Goal: Task Accomplishment & Management: Manage account settings

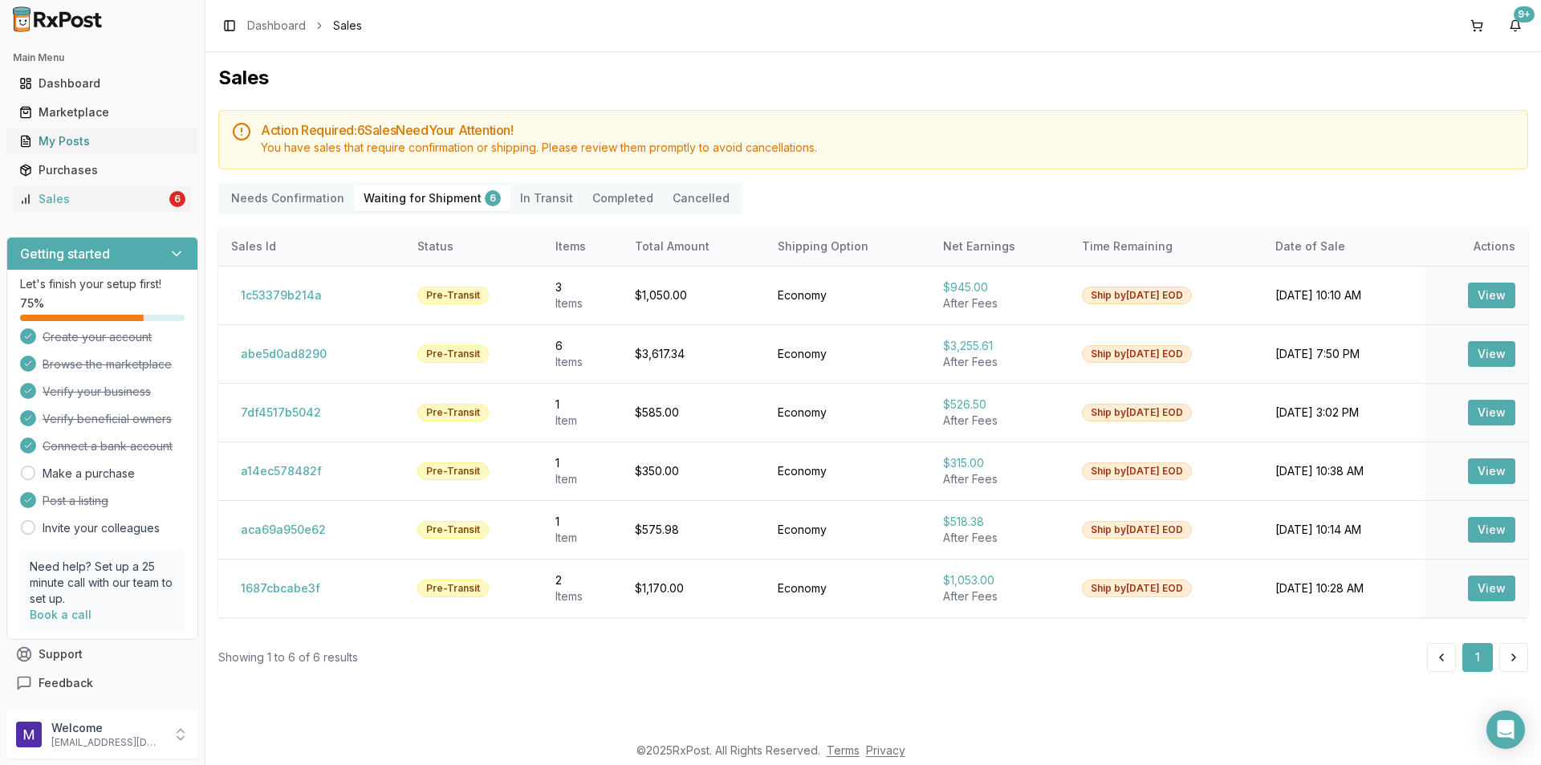
click at [63, 129] on link "My Posts" at bounding box center [102, 141] width 179 height 29
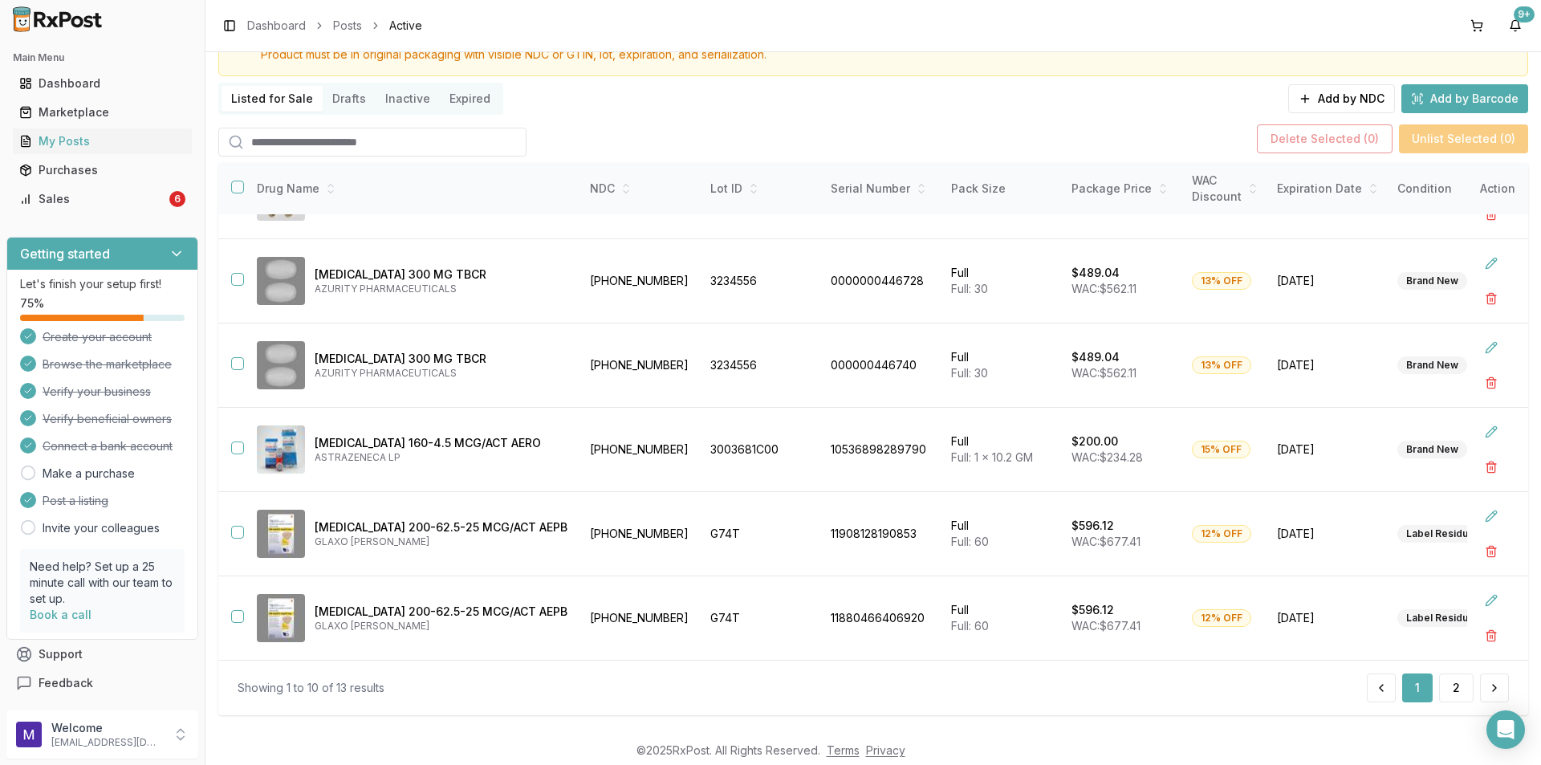
scroll to position [101, 0]
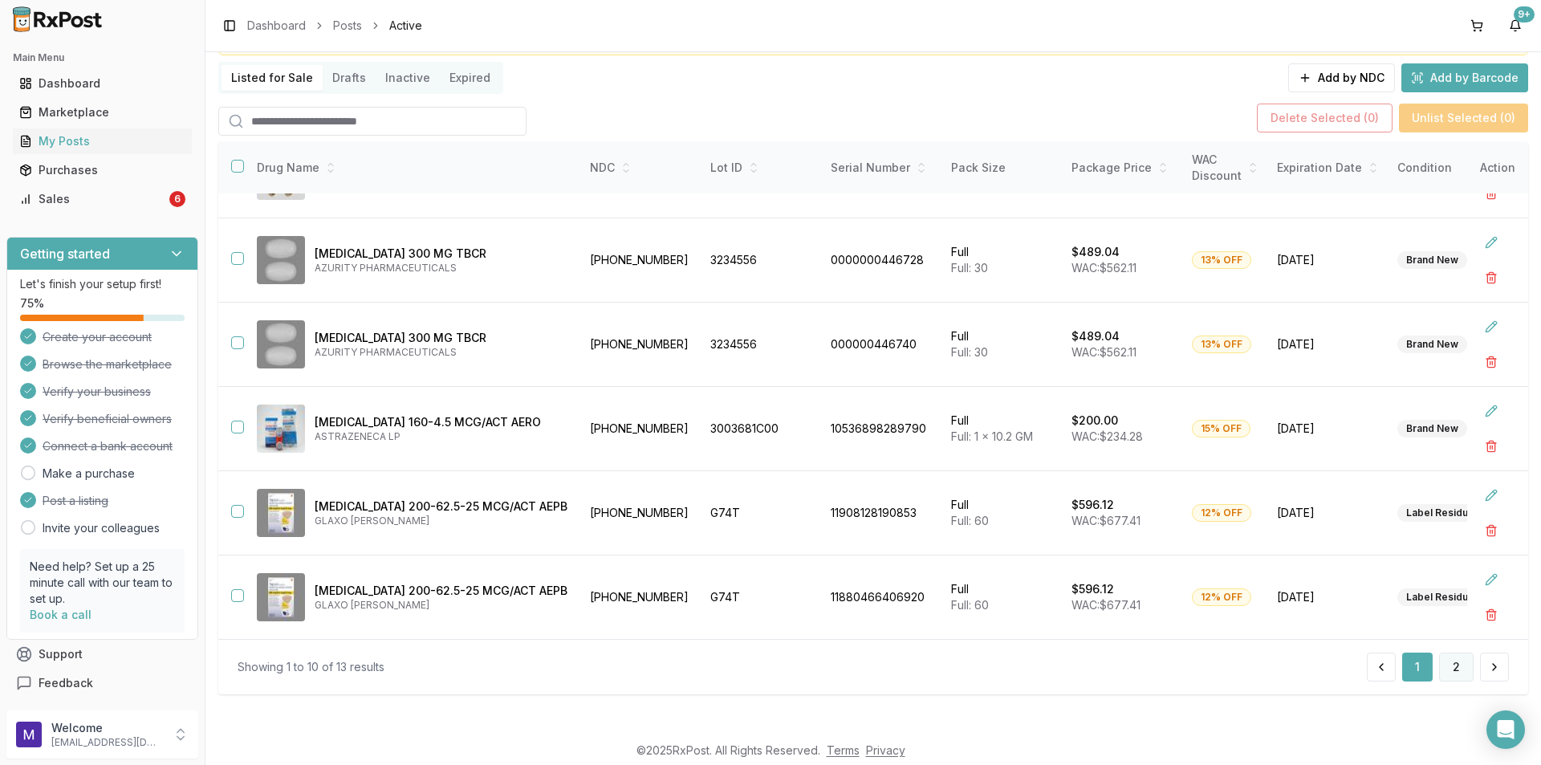
click at [1447, 666] on button "2" at bounding box center [1456, 667] width 35 height 29
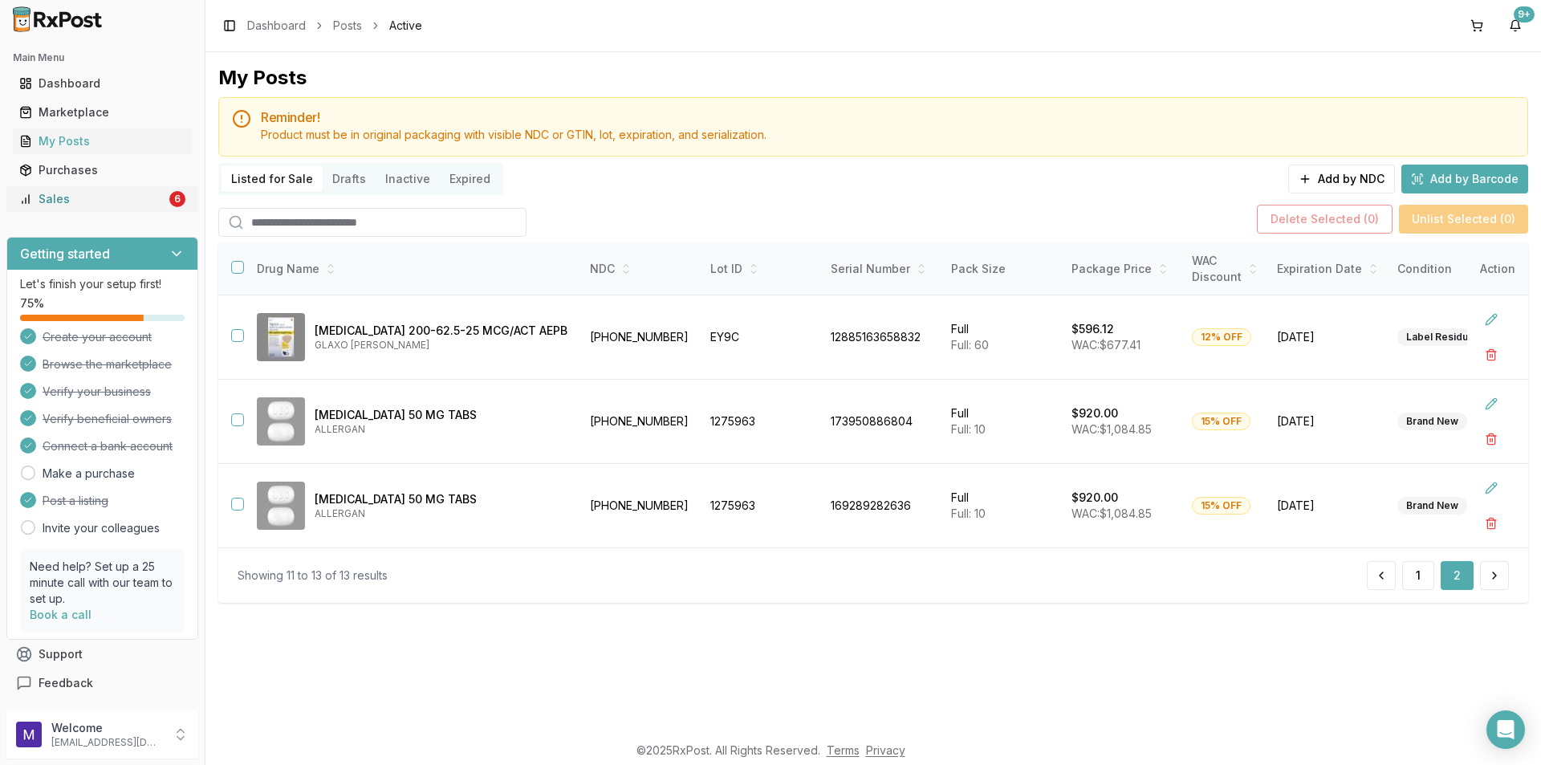
click at [88, 188] on link "Sales 6" at bounding box center [102, 199] width 179 height 29
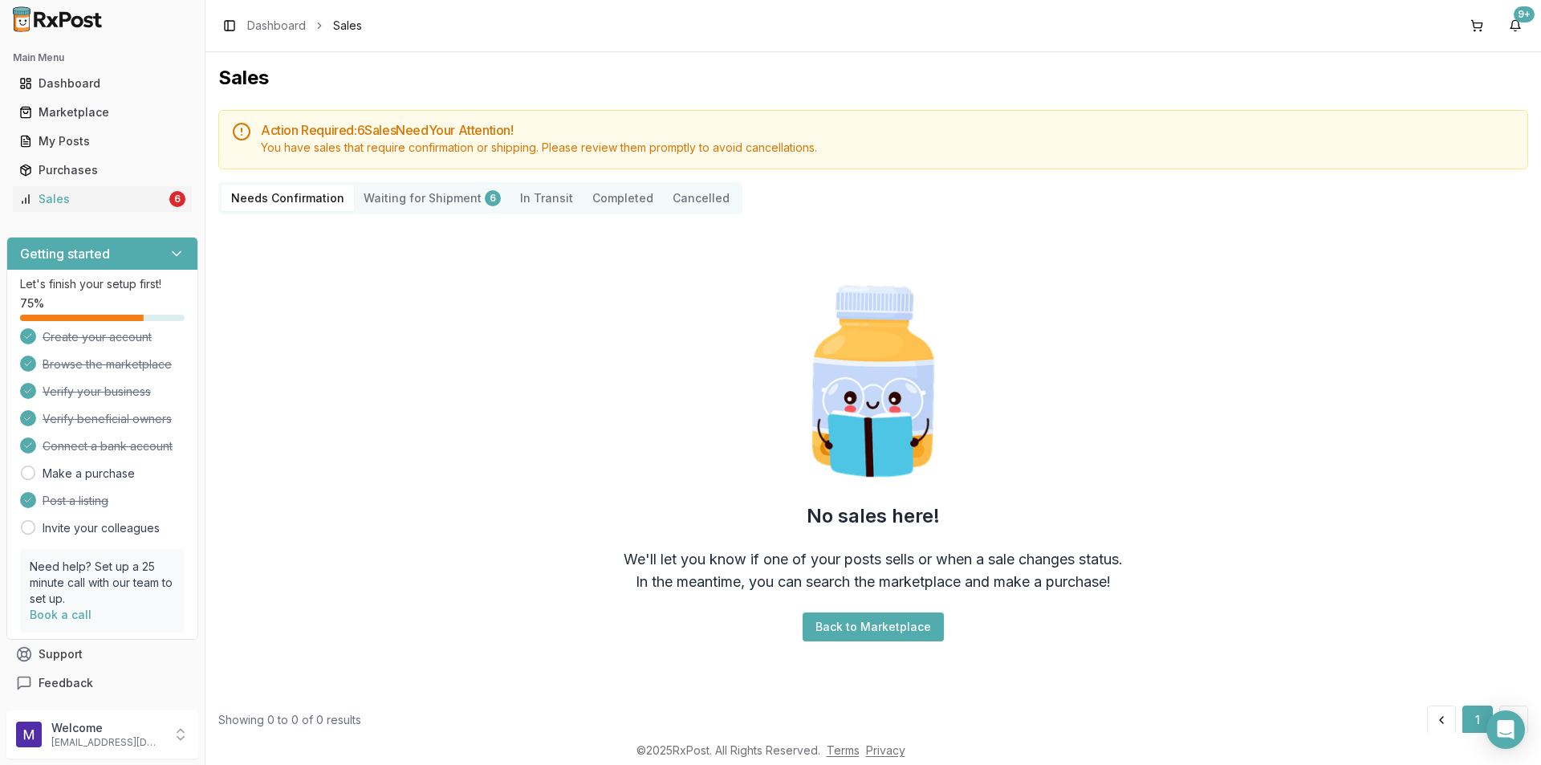
click at [383, 198] on Shipment "Waiting for Shipment 6" at bounding box center [432, 198] width 157 height 26
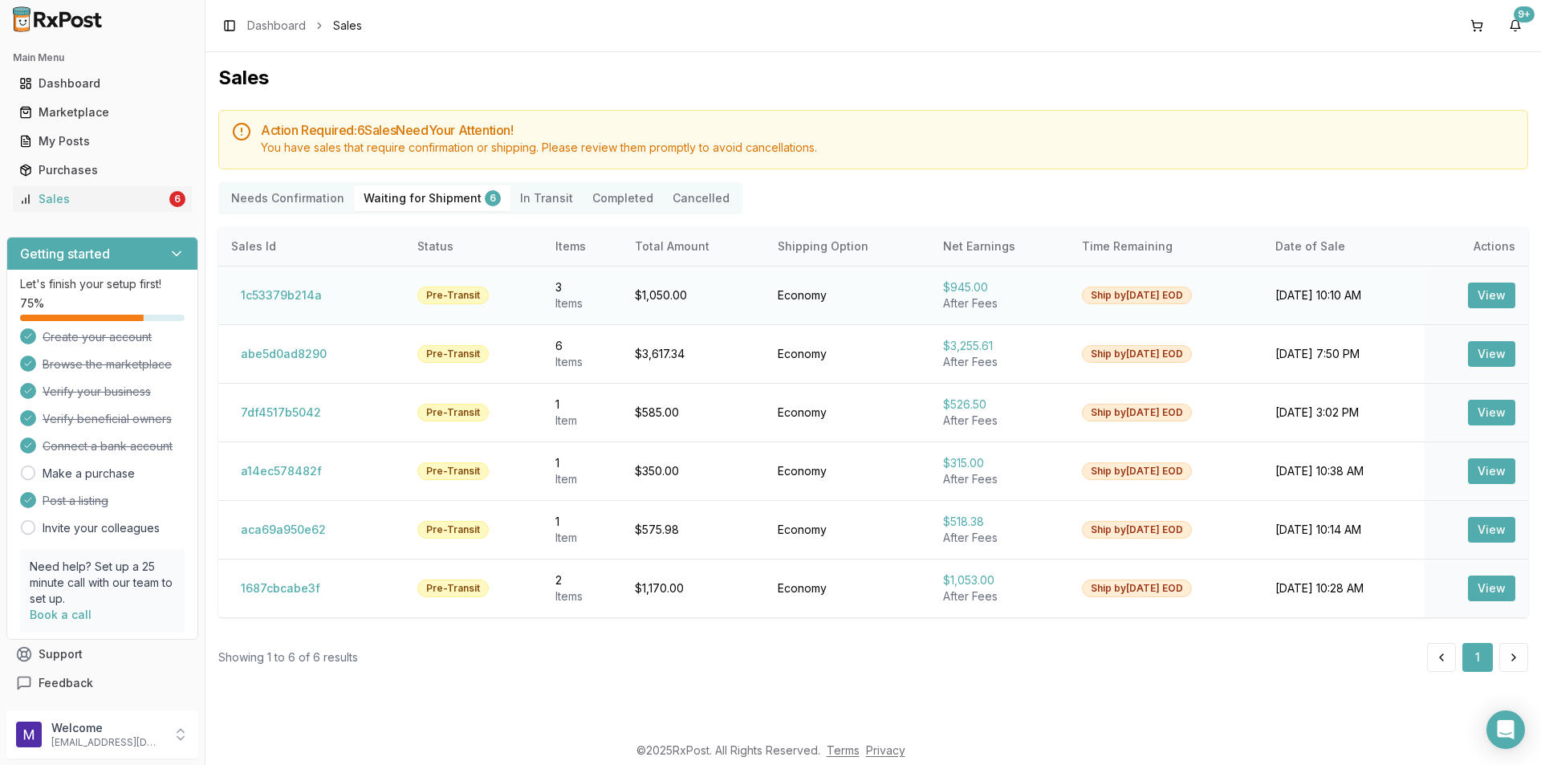
click at [1487, 288] on button "View" at bounding box center [1491, 296] width 47 height 26
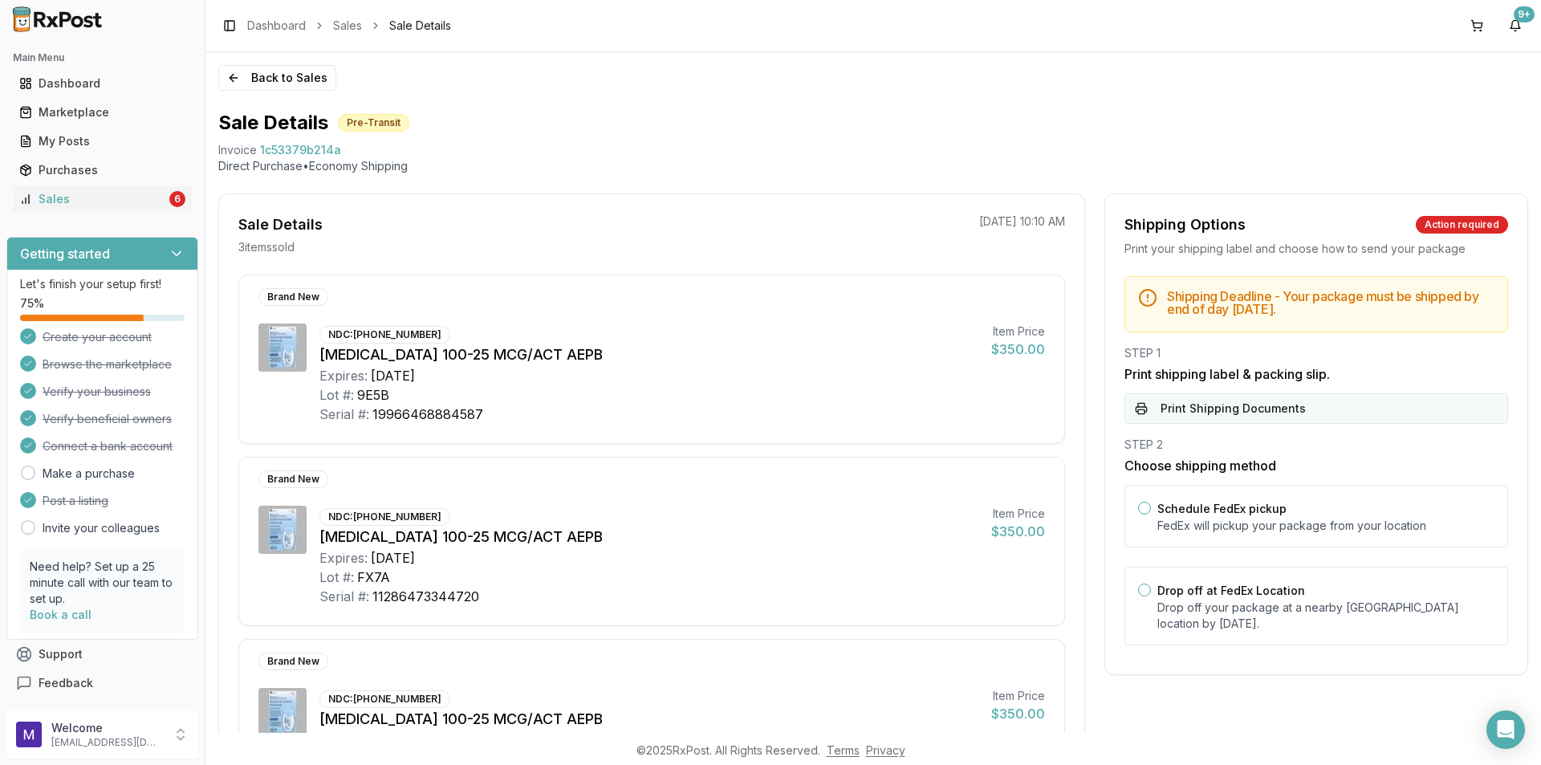
click at [1239, 405] on button "Print Shipping Documents" at bounding box center [1317, 408] width 384 height 31
click at [293, 77] on button "Back to Sales" at bounding box center [277, 78] width 118 height 26
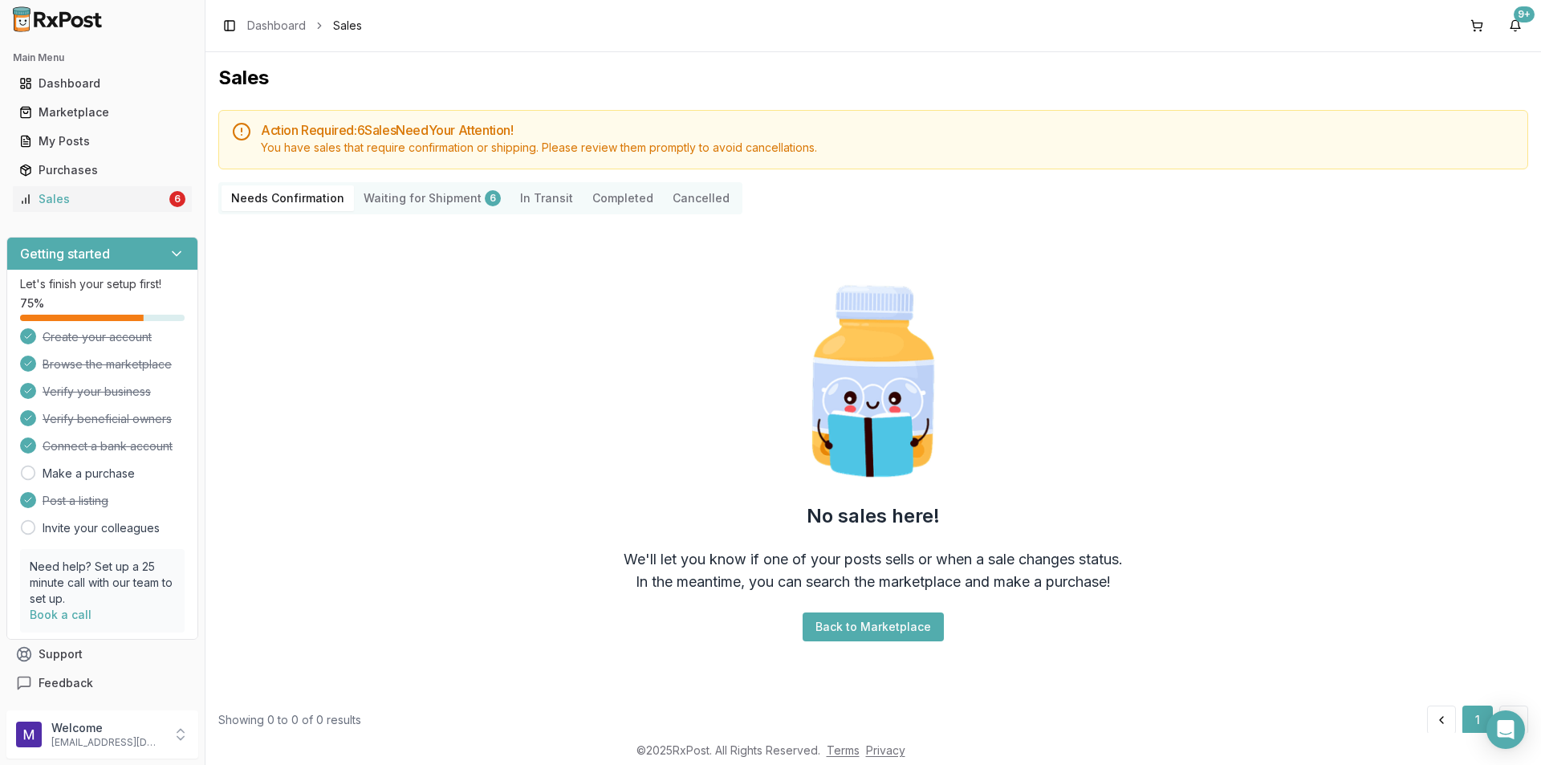
click at [393, 194] on Shipment "Waiting for Shipment 6" at bounding box center [432, 198] width 157 height 26
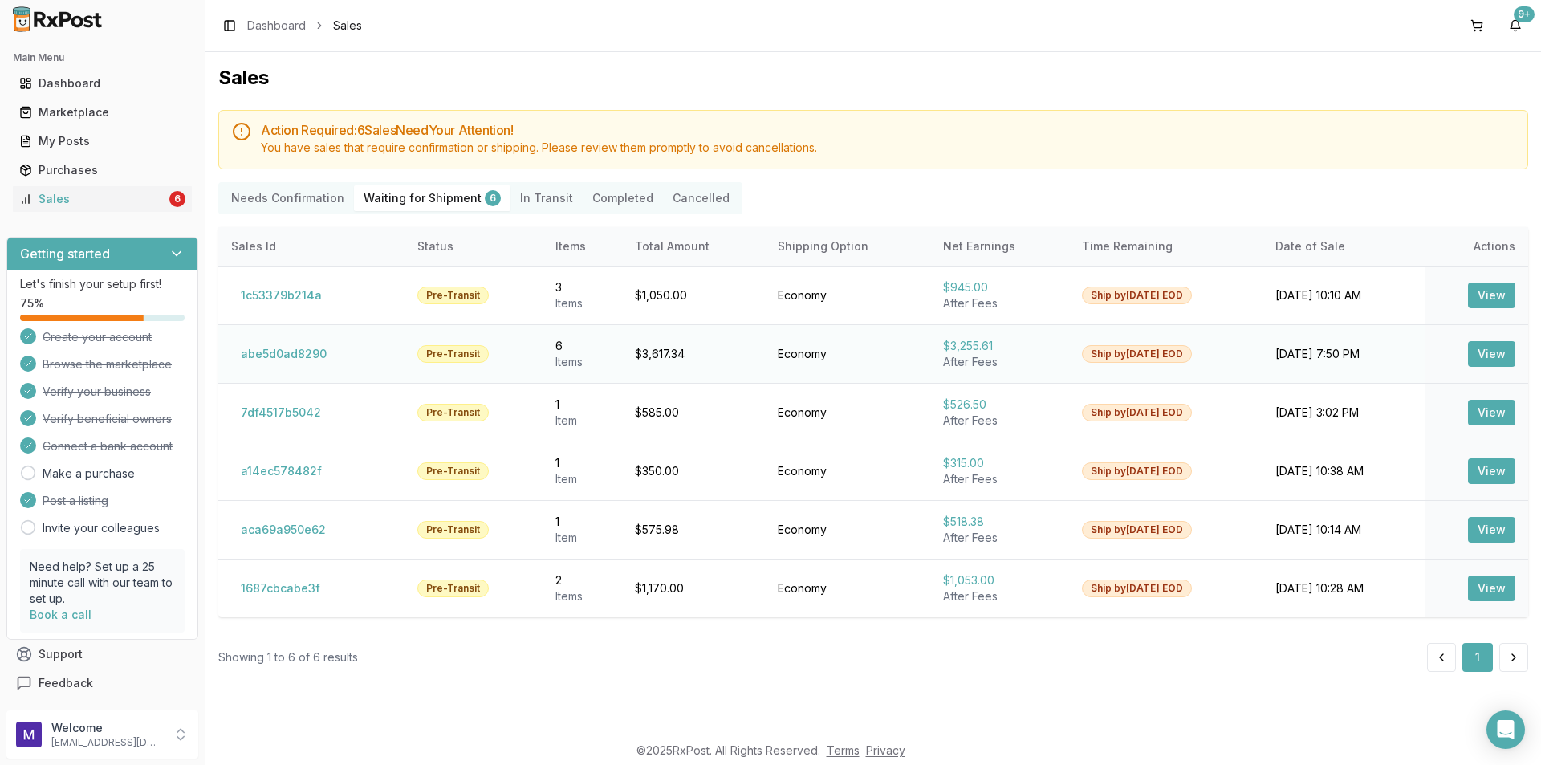
click at [1496, 345] on button "View" at bounding box center [1491, 354] width 47 height 26
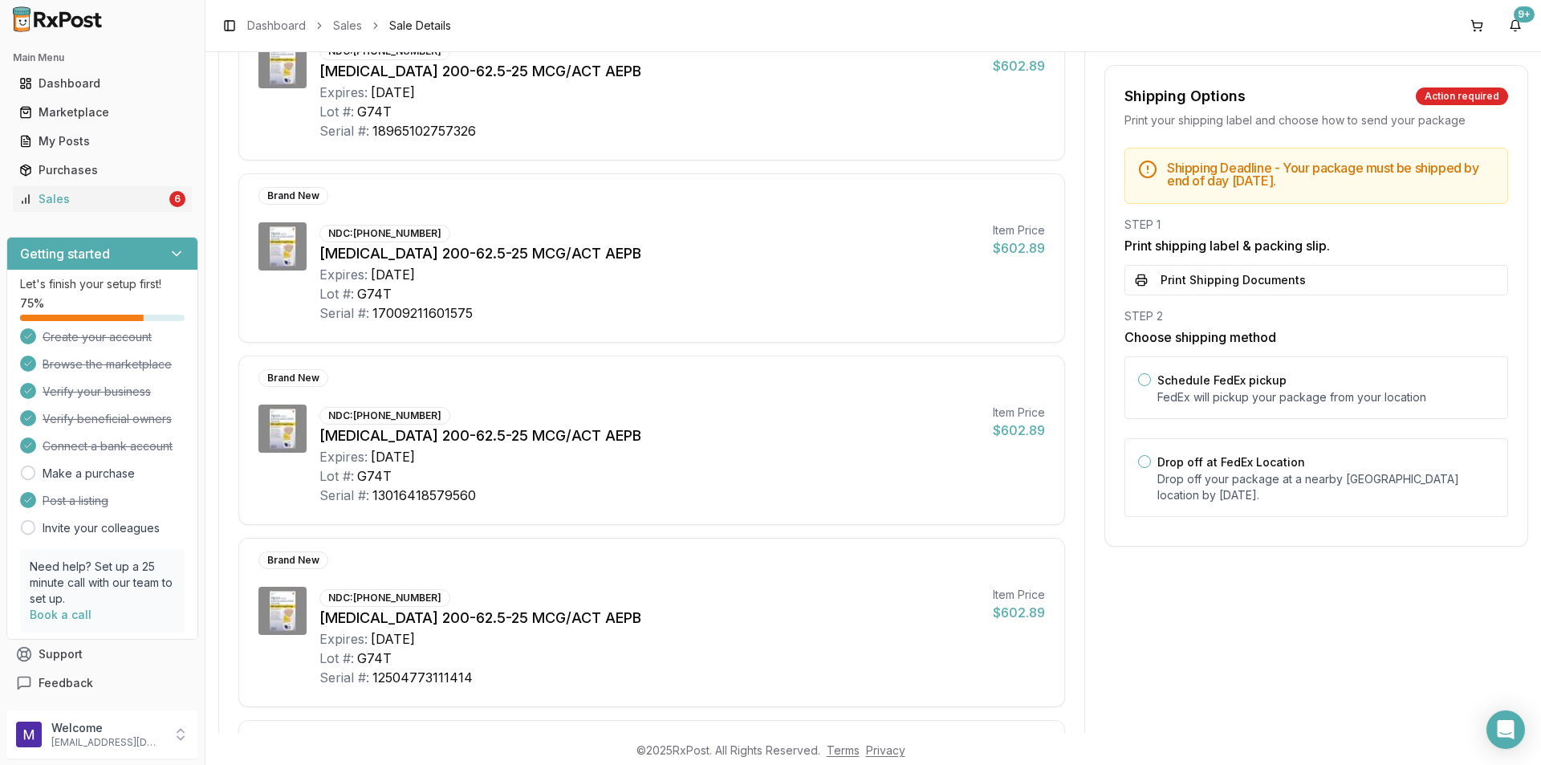
scroll to position [265, 0]
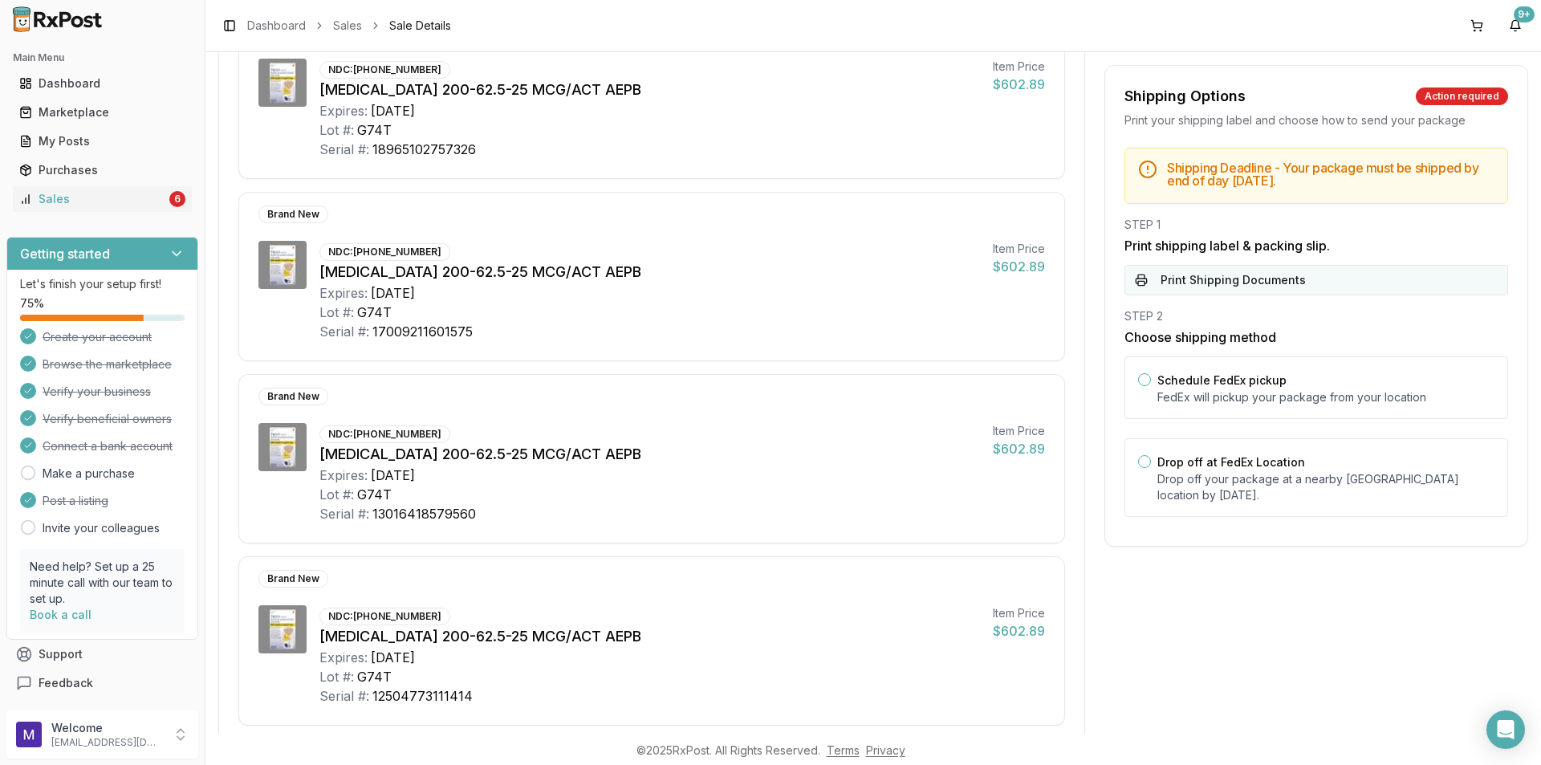
click at [1207, 282] on button "Print Shipping Documents" at bounding box center [1317, 280] width 384 height 31
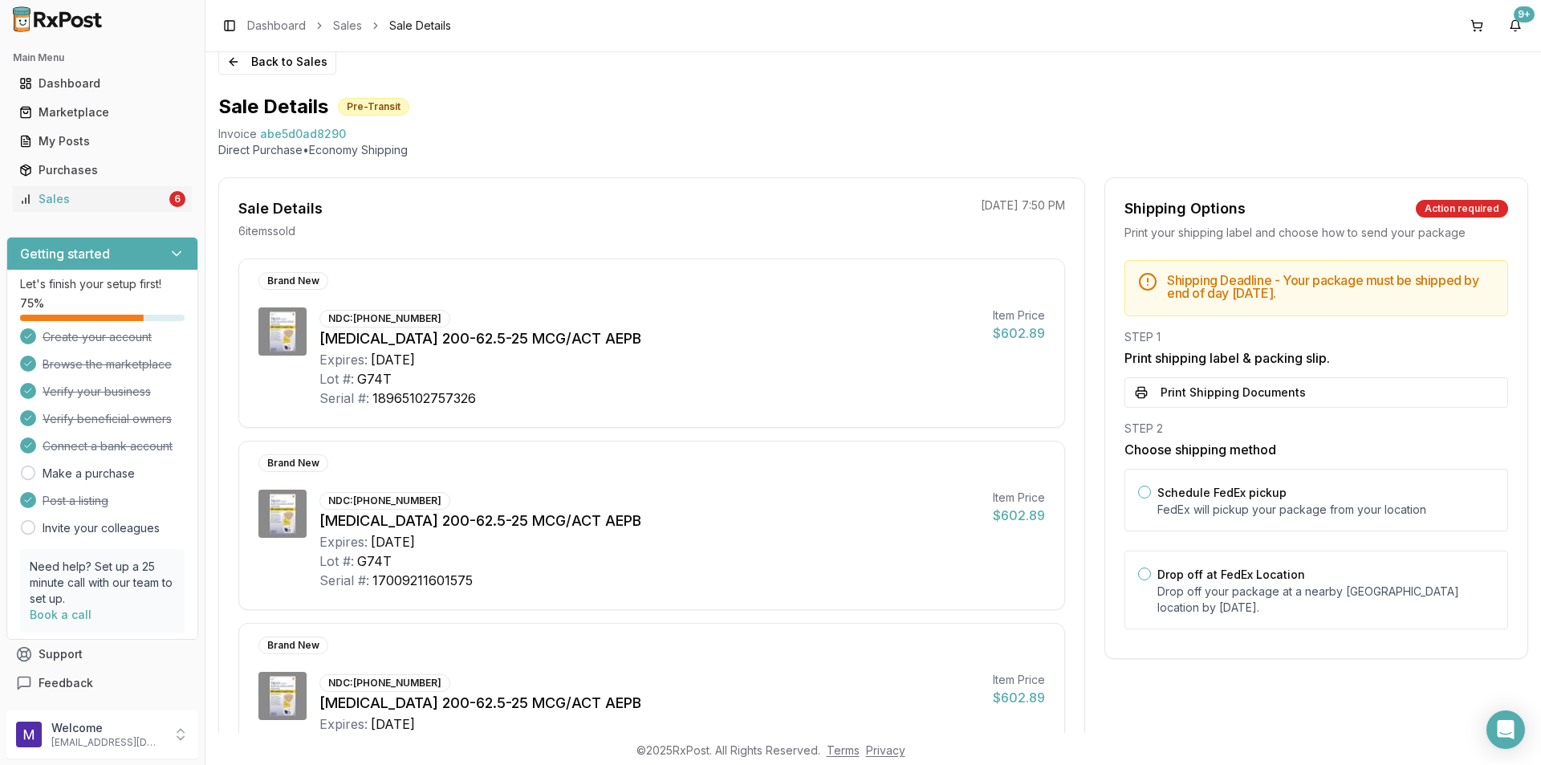
scroll to position [0, 0]
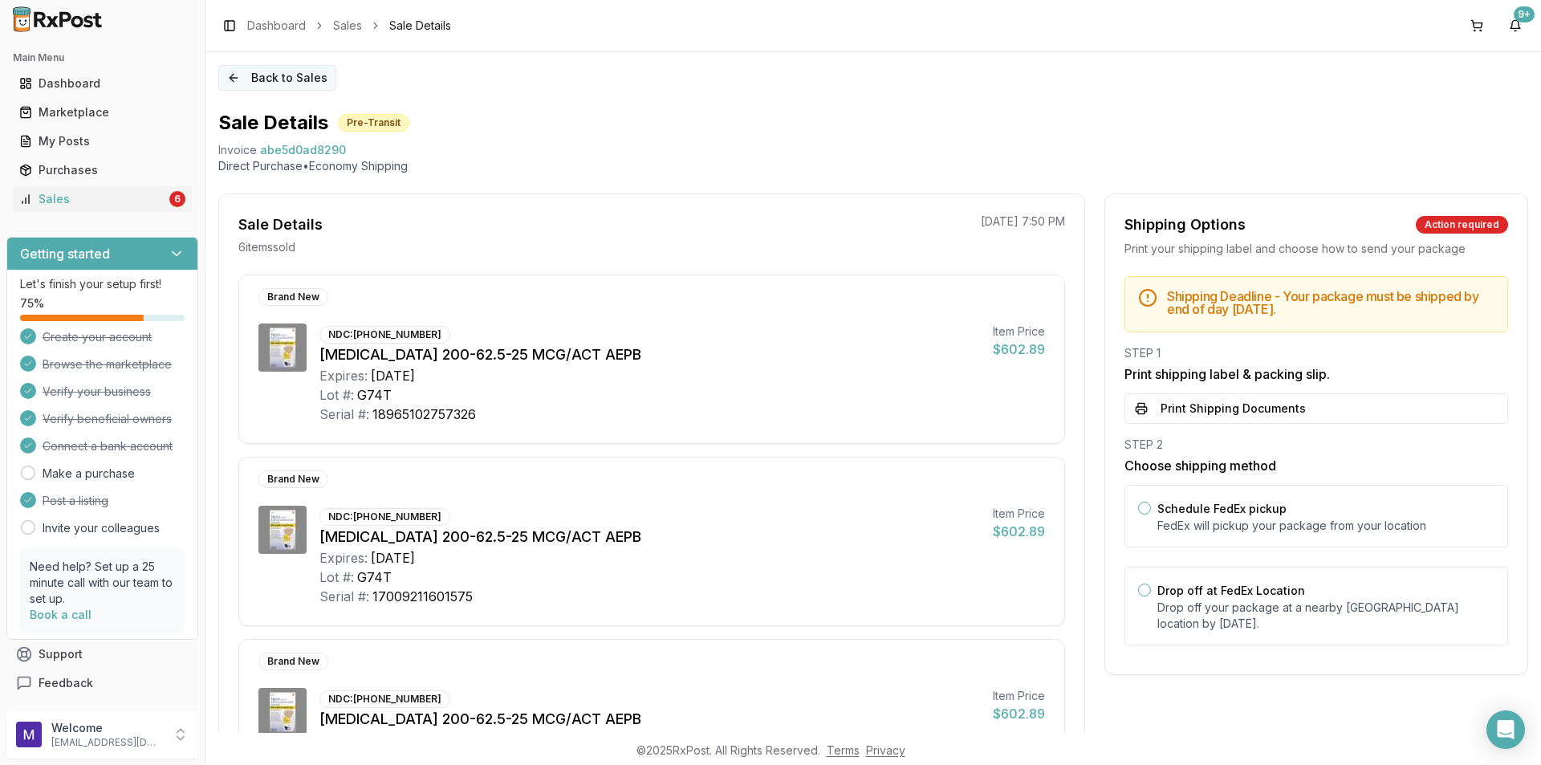
click at [260, 80] on button "Back to Sales" at bounding box center [277, 78] width 118 height 26
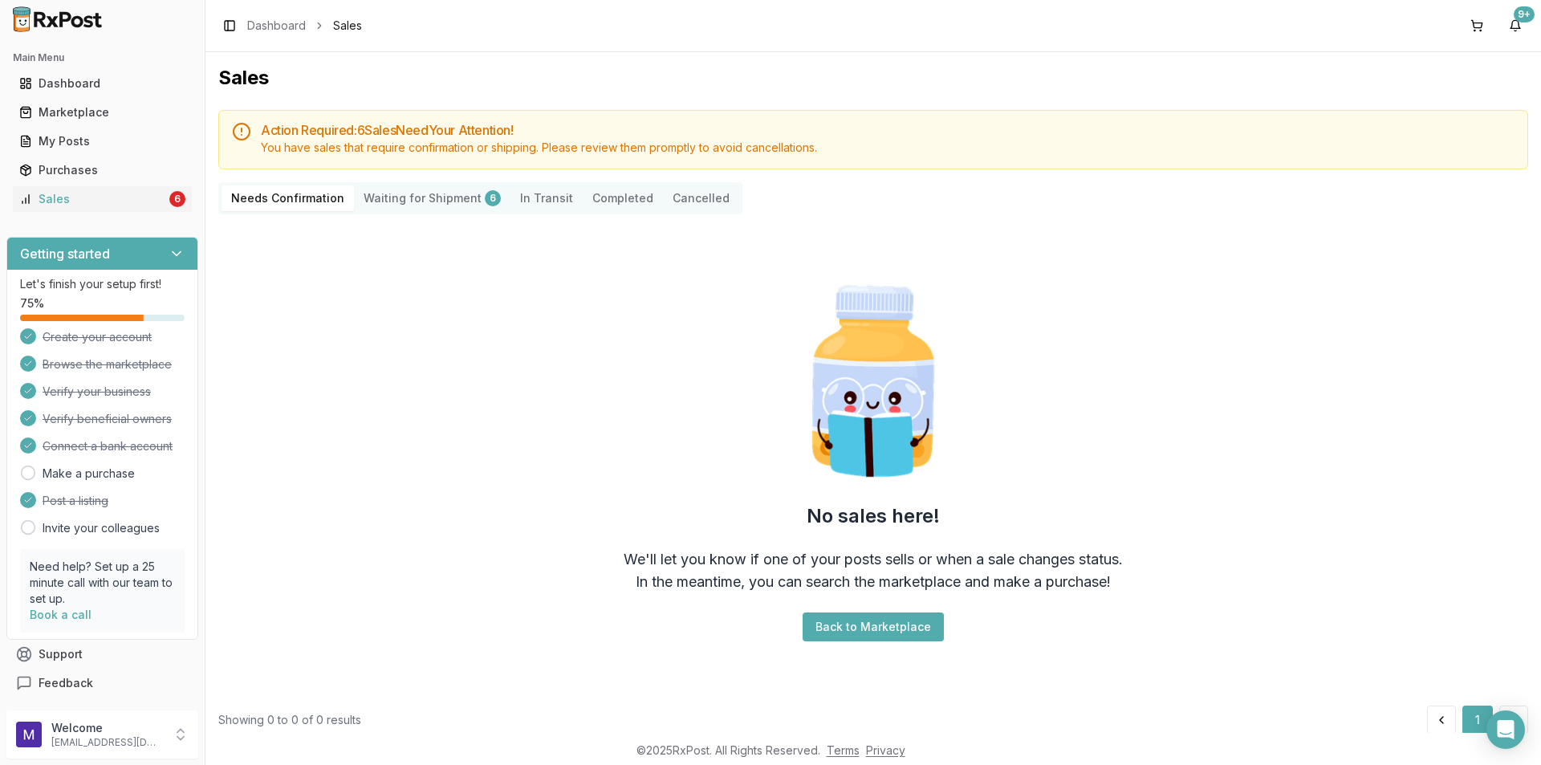
click at [454, 194] on Shipment "Waiting for Shipment 6" at bounding box center [432, 198] width 157 height 26
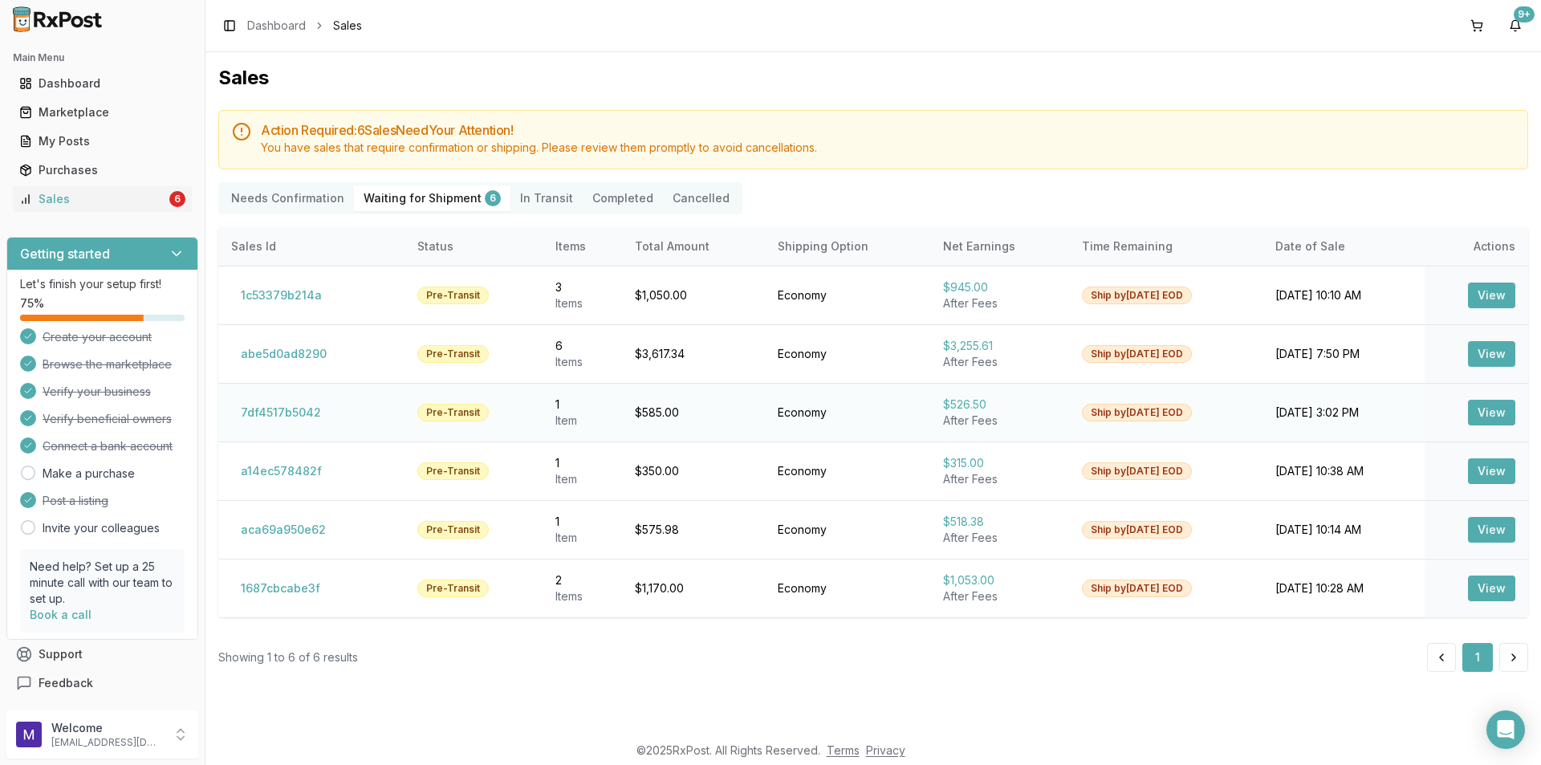
click at [1473, 410] on button "View" at bounding box center [1491, 413] width 47 height 26
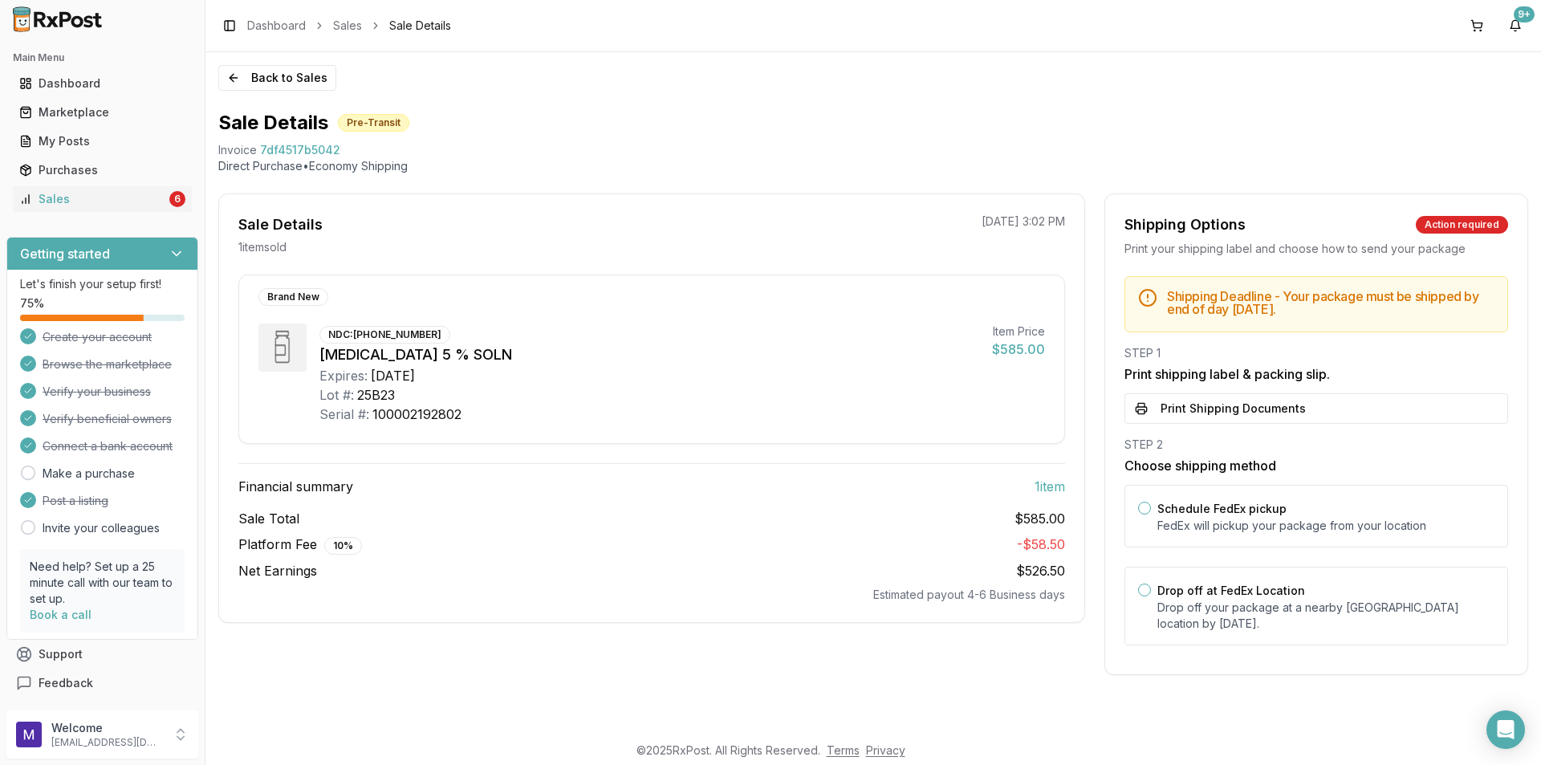
click at [1215, 409] on button "Print Shipping Documents" at bounding box center [1317, 408] width 384 height 31
click at [274, 78] on button "Back to Sales" at bounding box center [277, 78] width 118 height 26
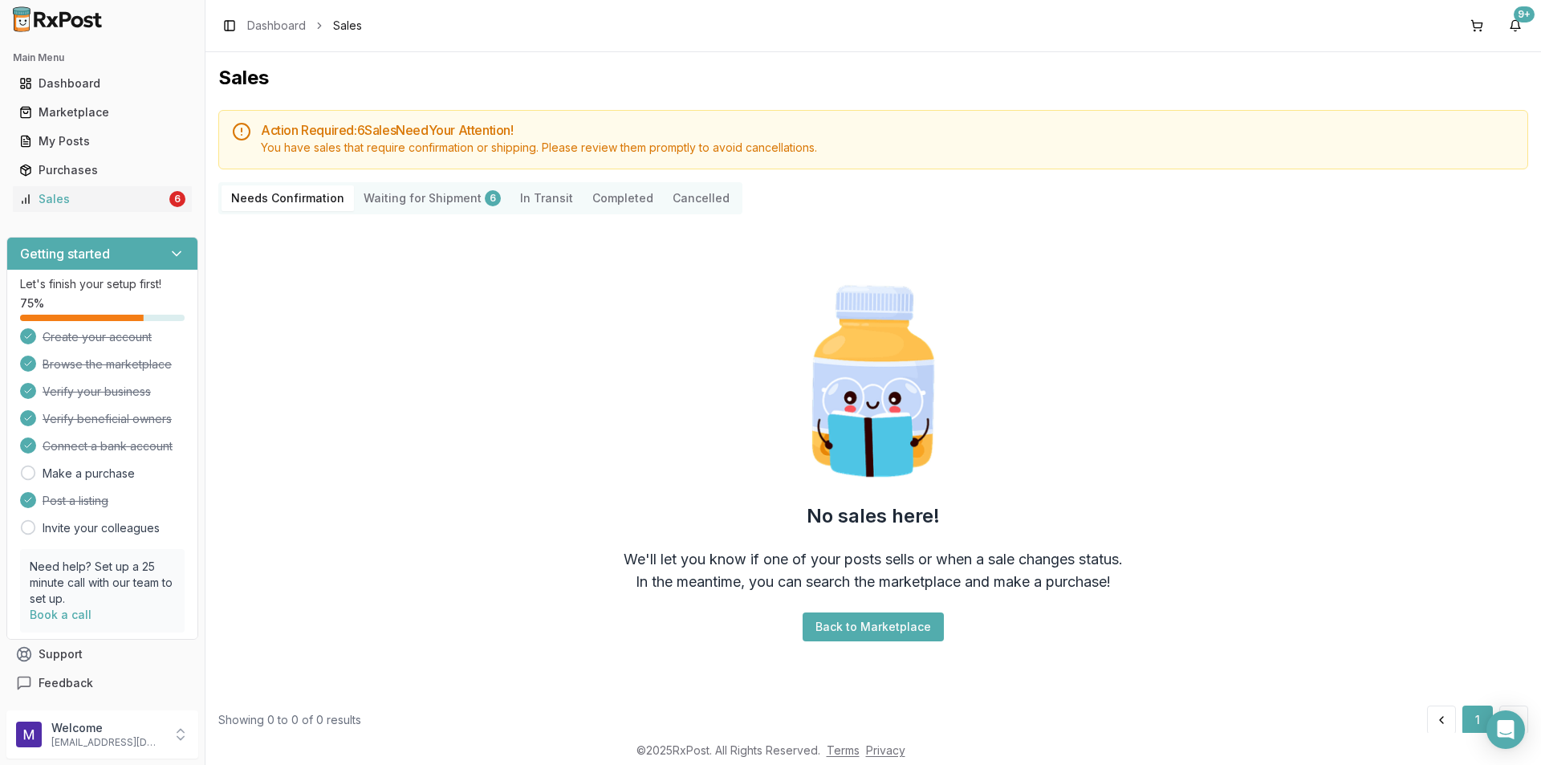
click at [463, 195] on Shipment "Waiting for Shipment 6" at bounding box center [432, 198] width 157 height 26
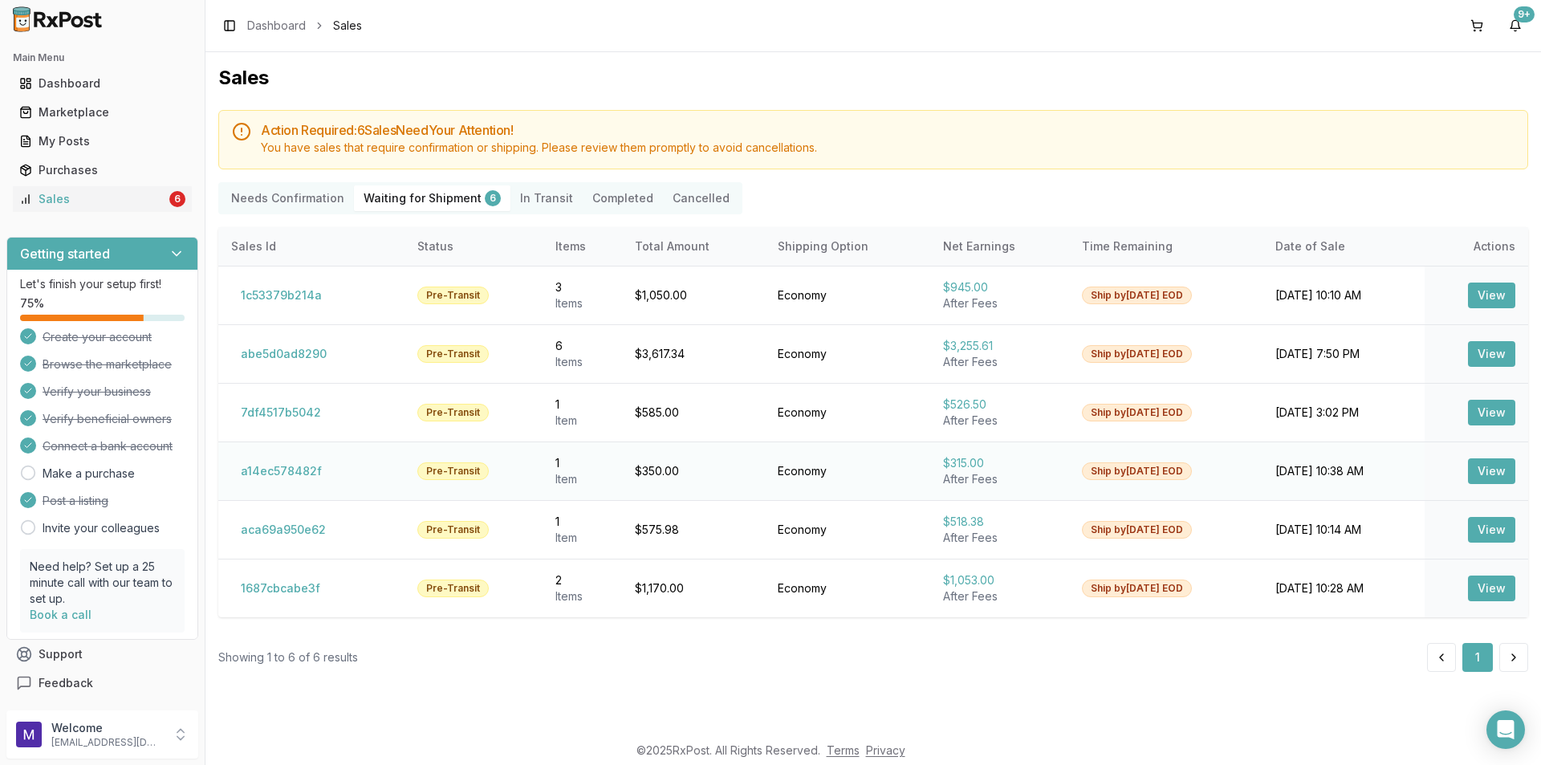
click at [1481, 467] on button "View" at bounding box center [1491, 471] width 47 height 26
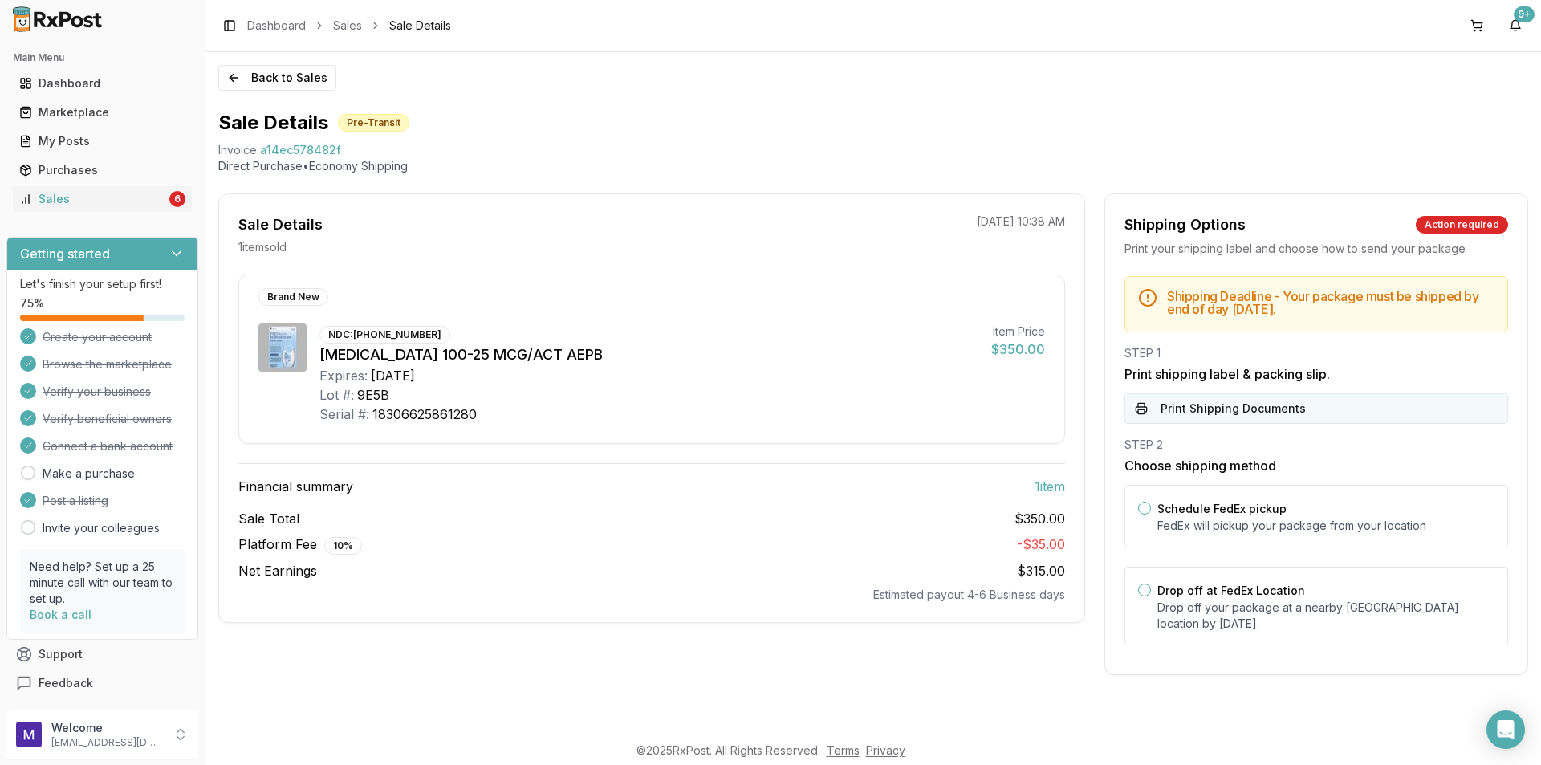
click at [1216, 405] on button "Print Shipping Documents" at bounding box center [1317, 408] width 384 height 31
click at [251, 80] on button "Back to Sales" at bounding box center [277, 78] width 118 height 26
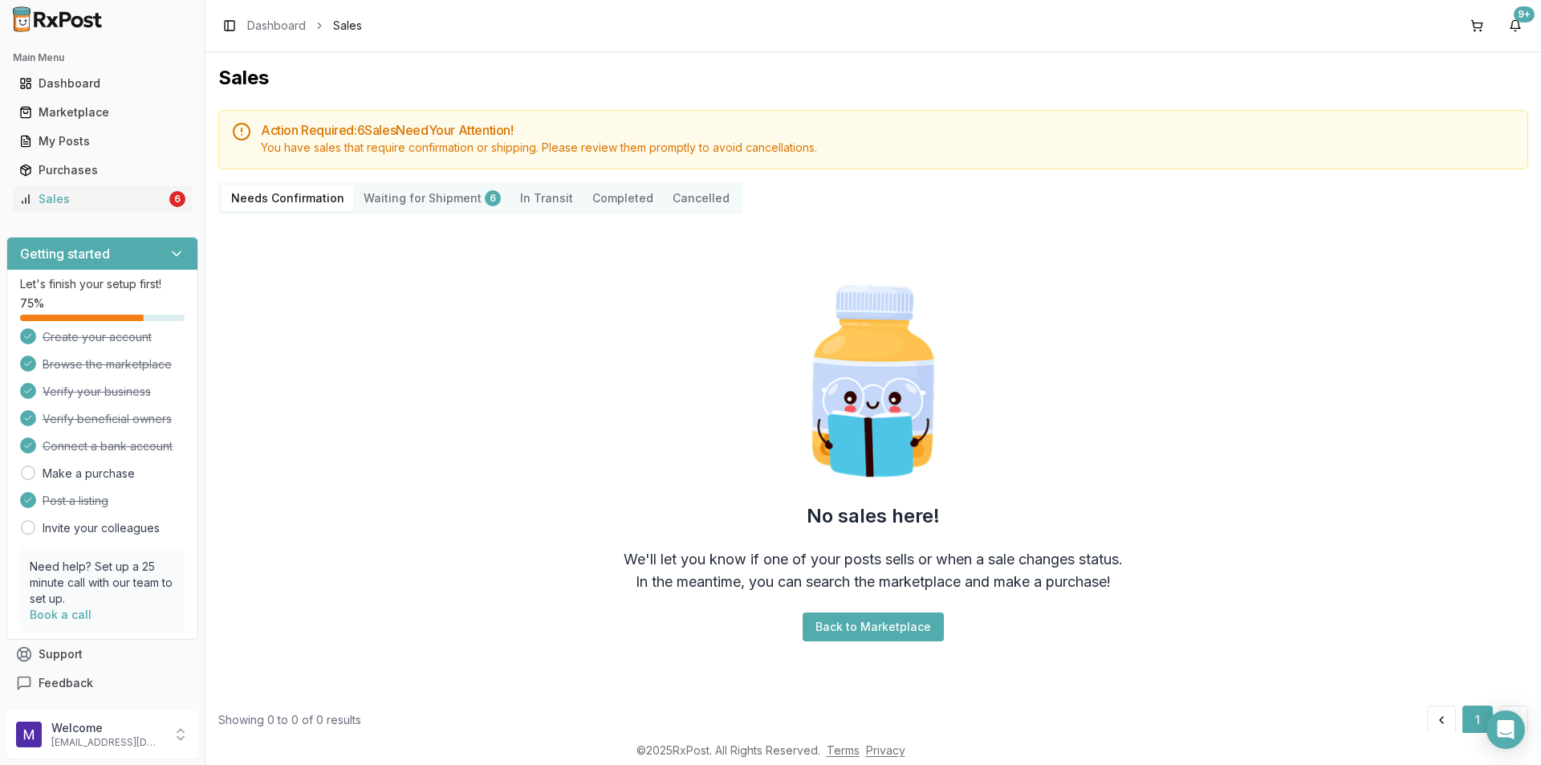
click at [402, 203] on Shipment "Waiting for Shipment 6" at bounding box center [432, 198] width 157 height 26
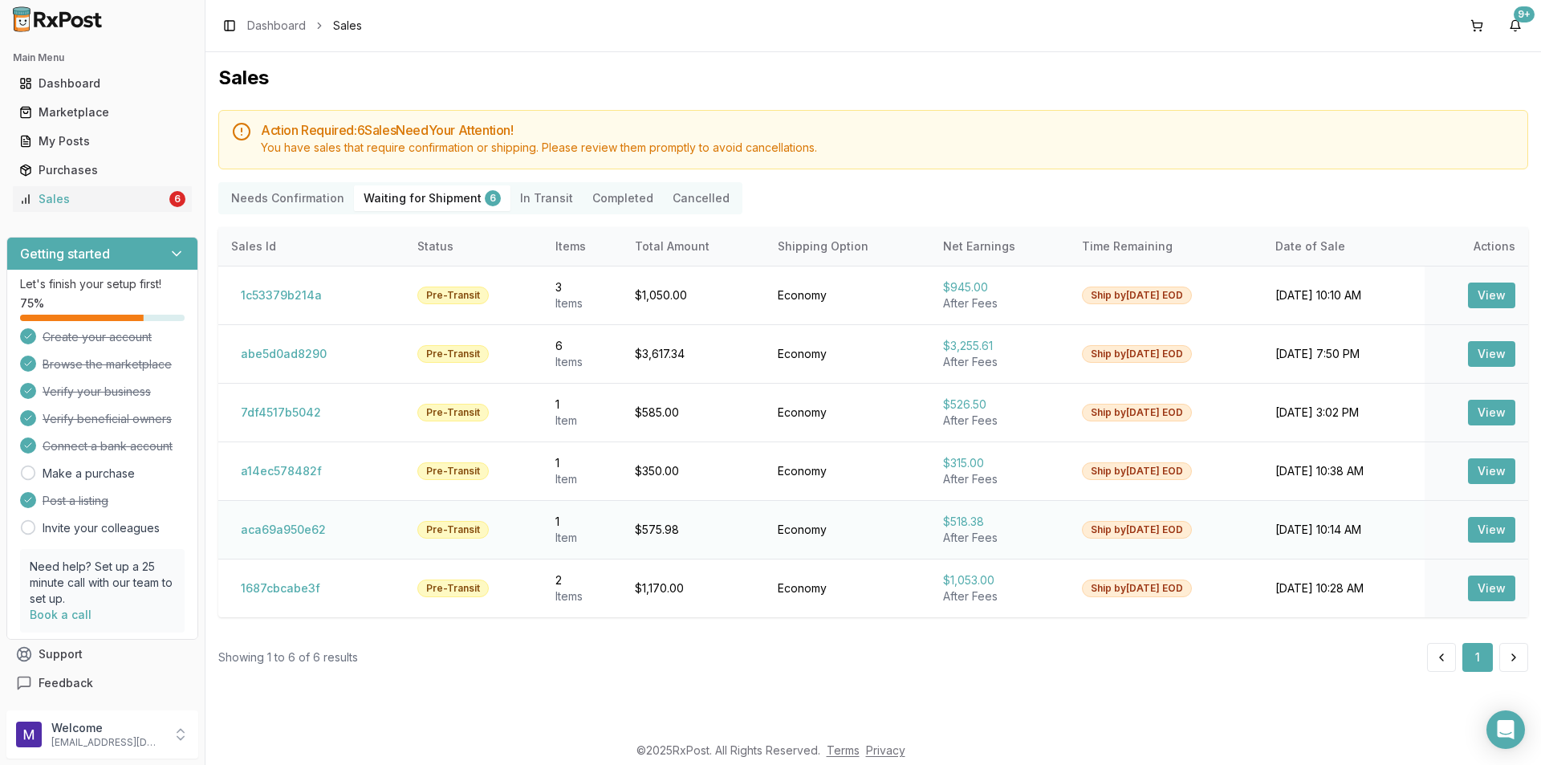
click at [1482, 534] on button "View" at bounding box center [1491, 530] width 47 height 26
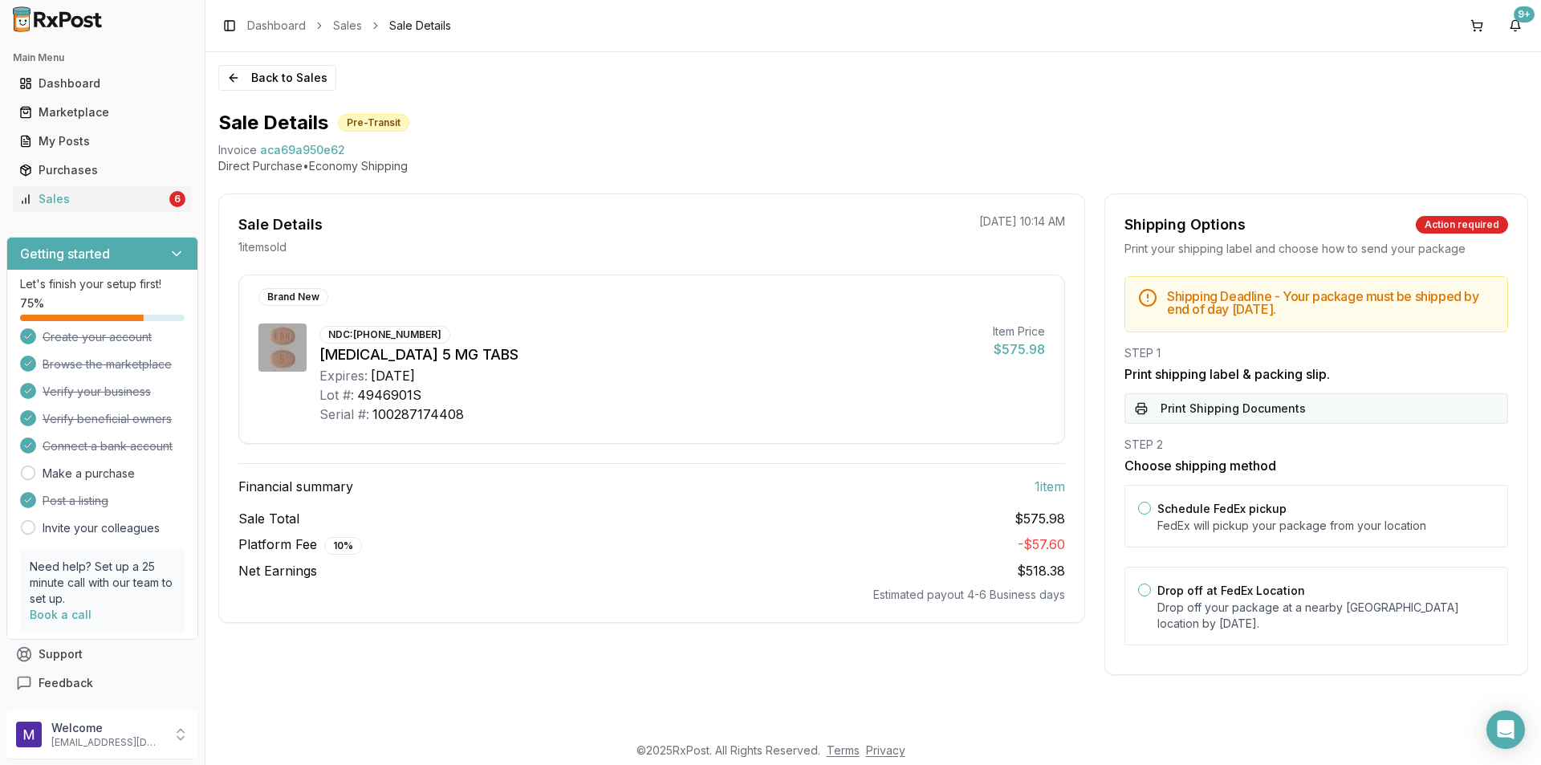
click at [1232, 397] on button "Print Shipping Documents" at bounding box center [1317, 408] width 384 height 31
click at [254, 71] on button "Back to Sales" at bounding box center [277, 78] width 118 height 26
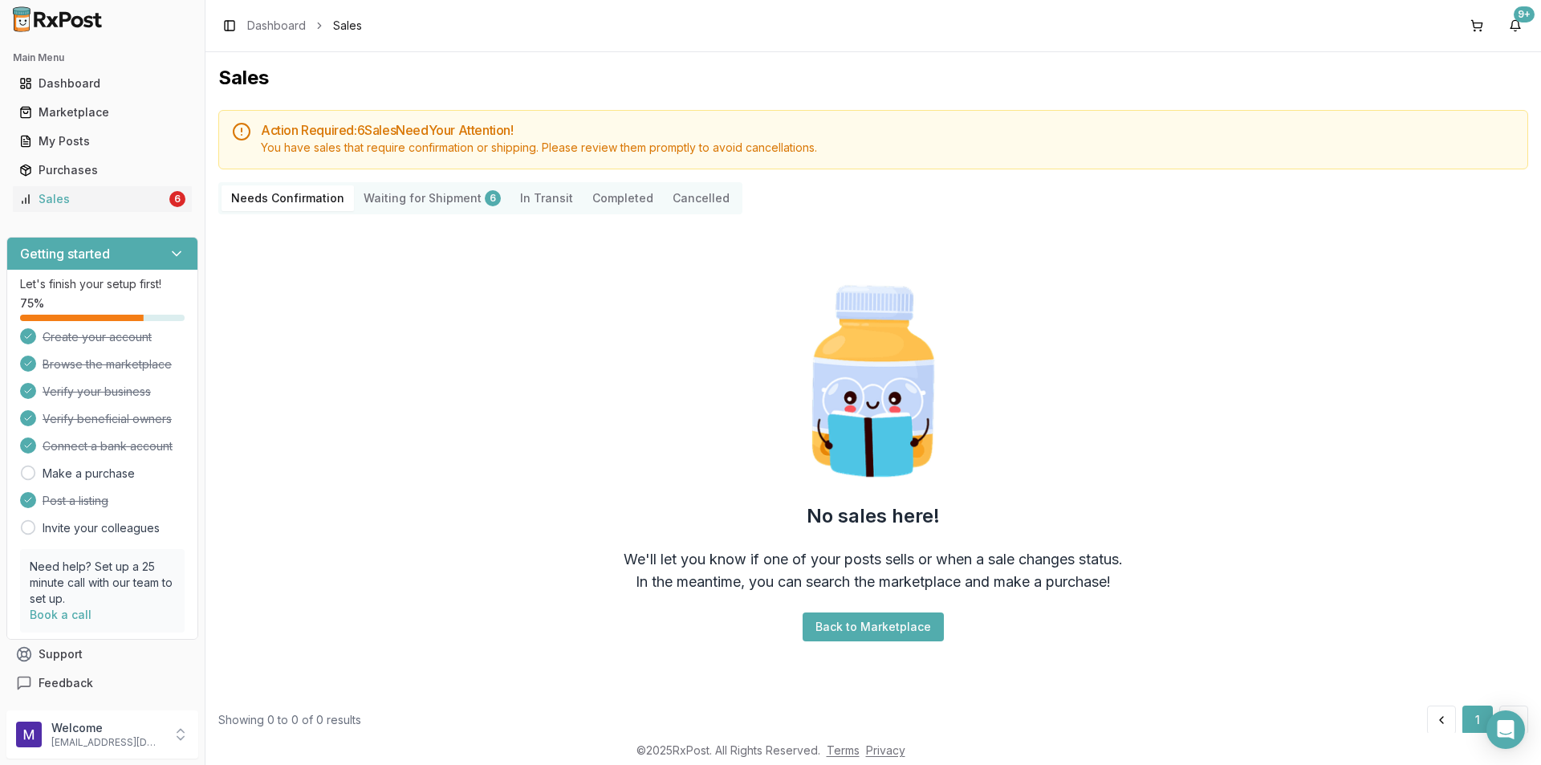
click at [458, 197] on Shipment "Waiting for Shipment 6" at bounding box center [432, 198] width 157 height 26
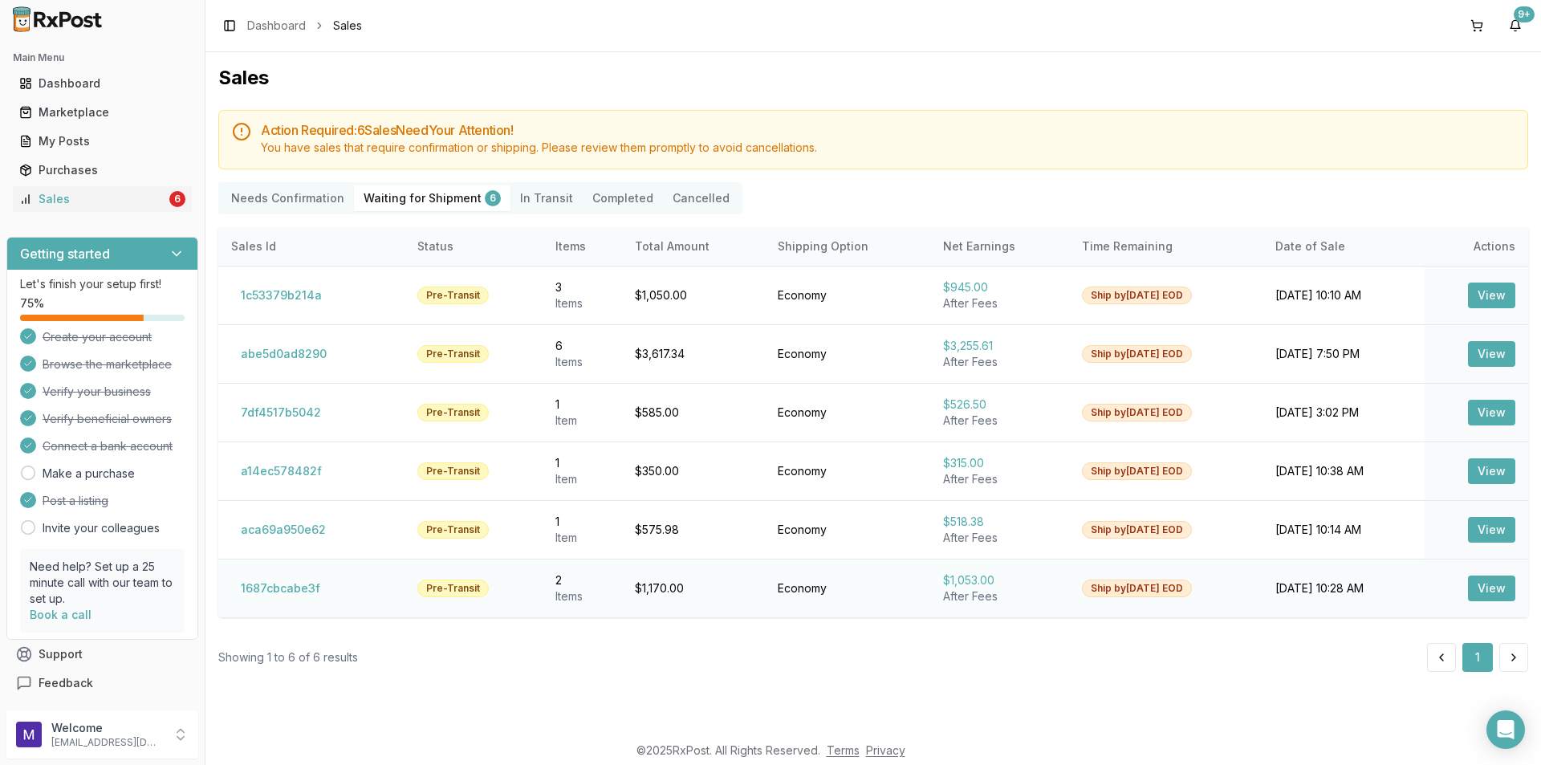
click at [1480, 588] on button "View" at bounding box center [1491, 589] width 47 height 26
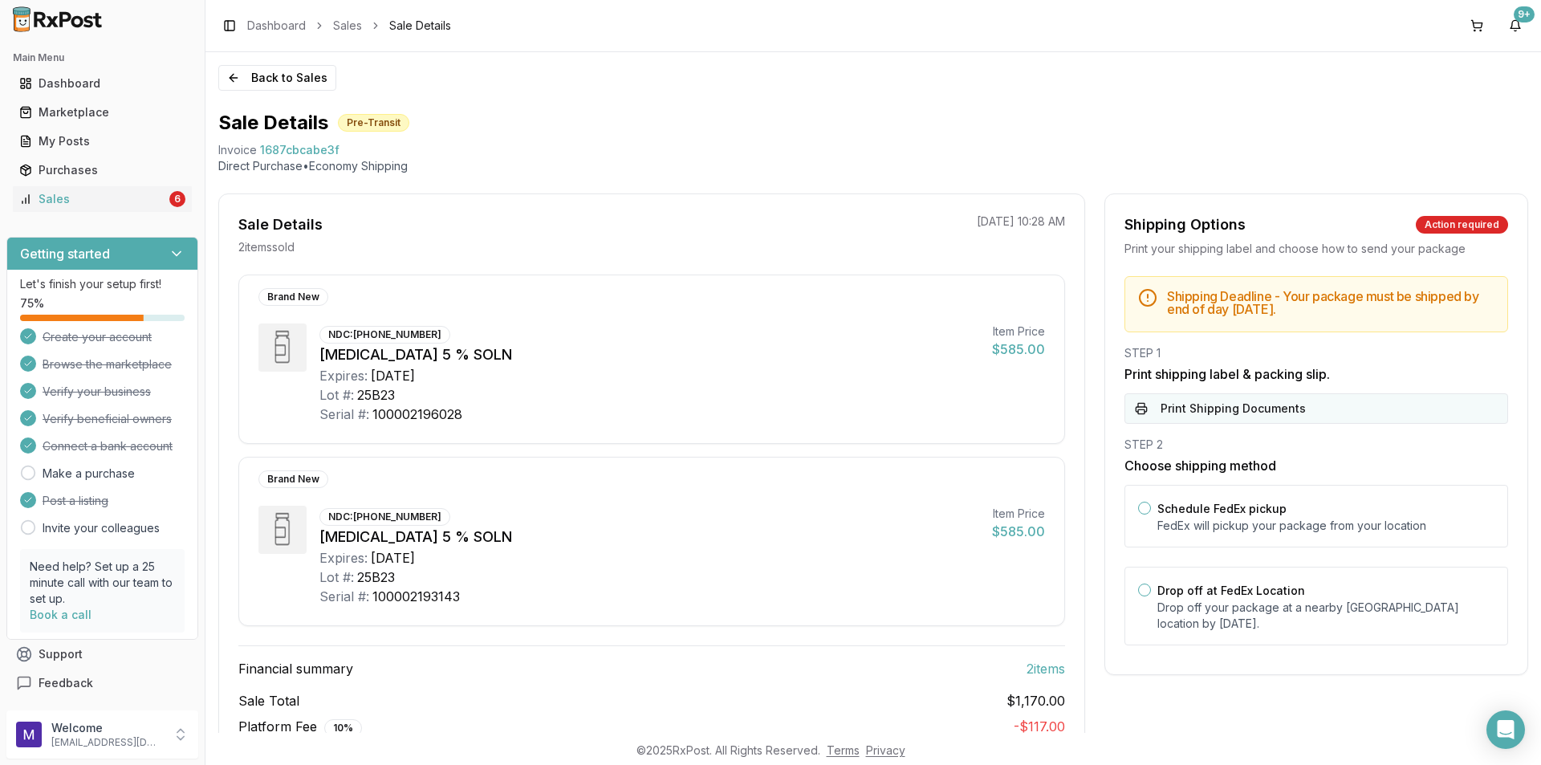
click at [1223, 403] on button "Print Shipping Documents" at bounding box center [1317, 408] width 384 height 31
click at [239, 82] on button "Back to Sales" at bounding box center [277, 78] width 118 height 26
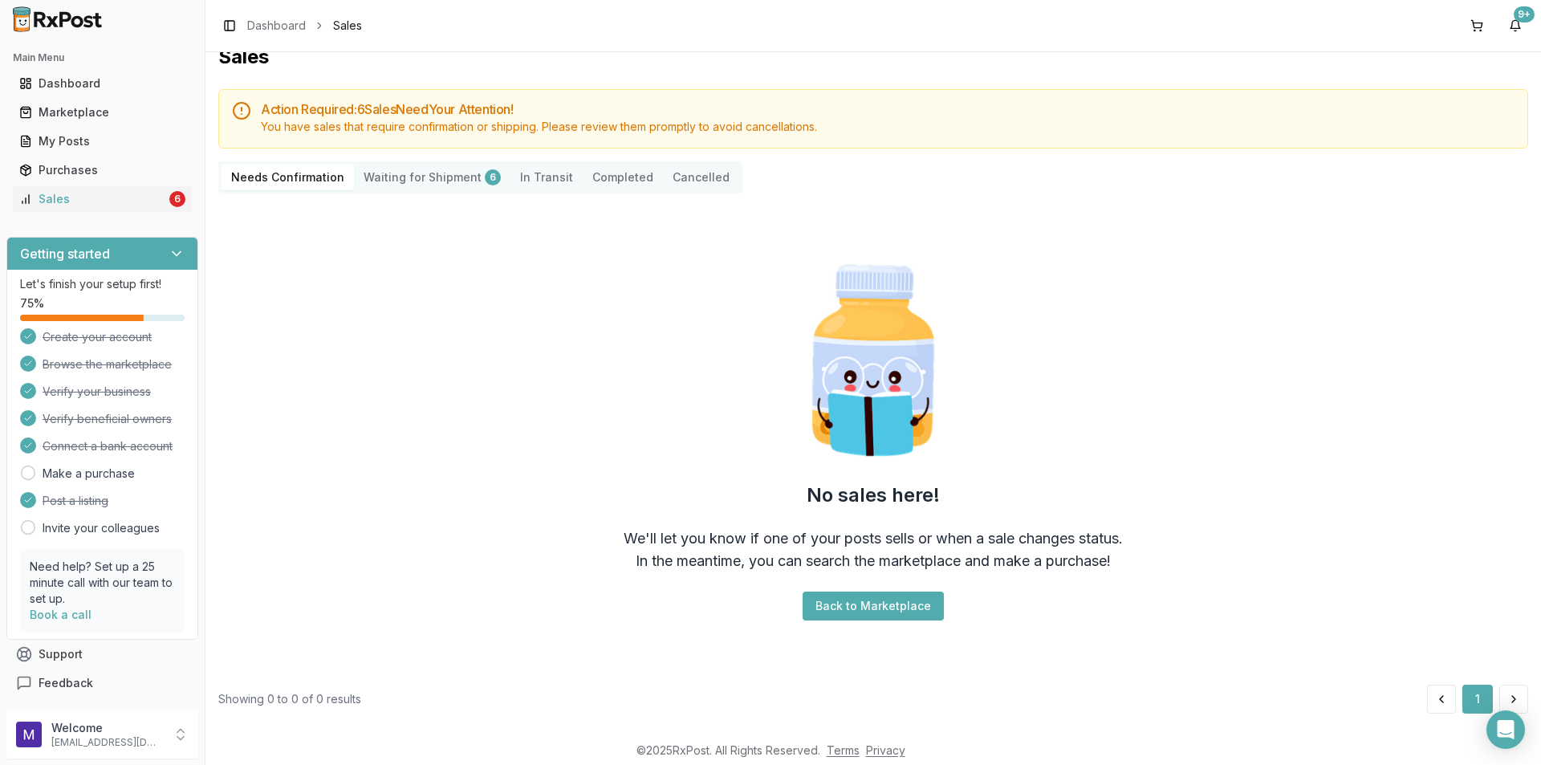
scroll to position [27, 0]
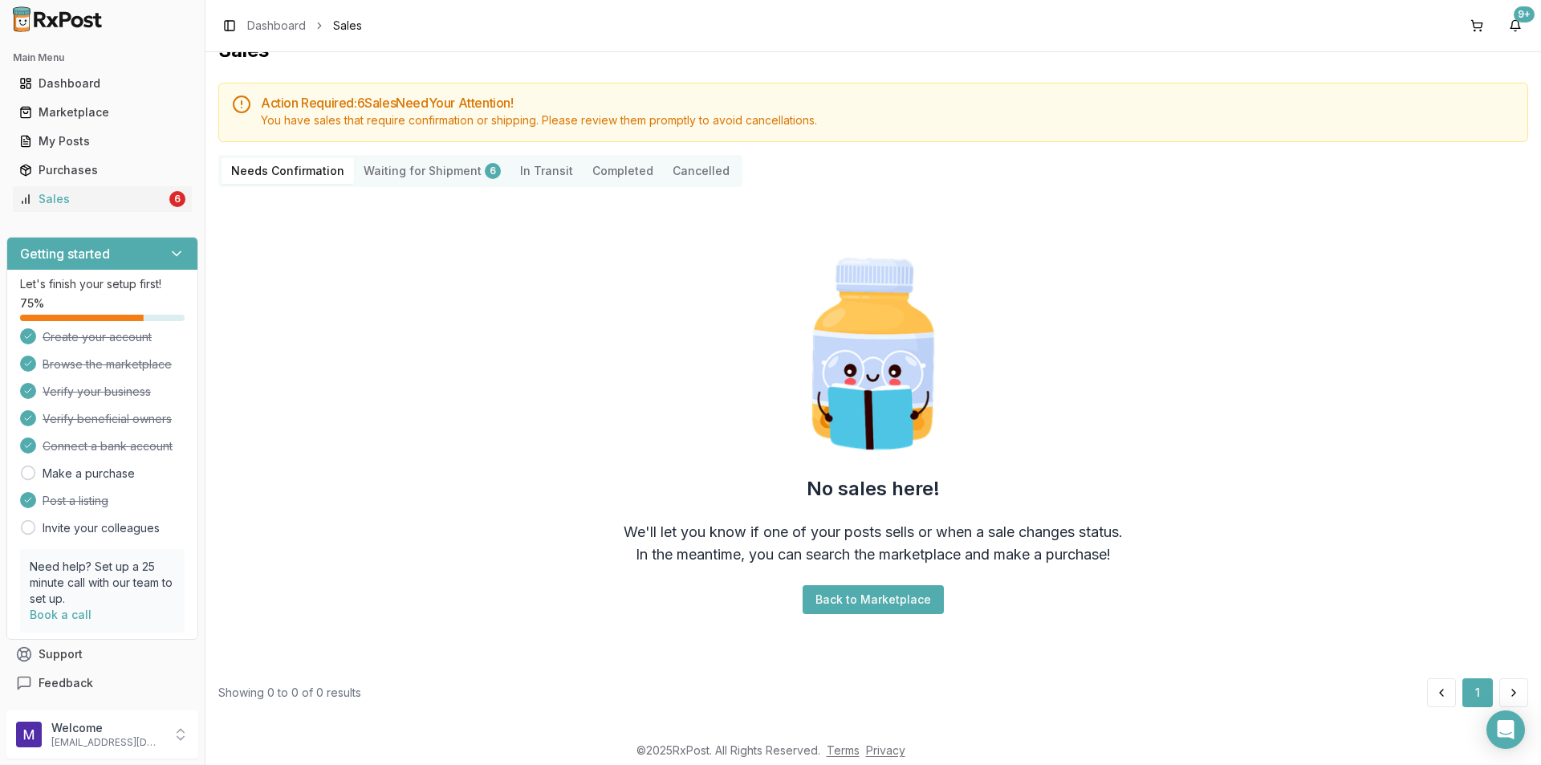
click at [387, 168] on Shipment "Waiting for Shipment 6" at bounding box center [432, 171] width 157 height 26
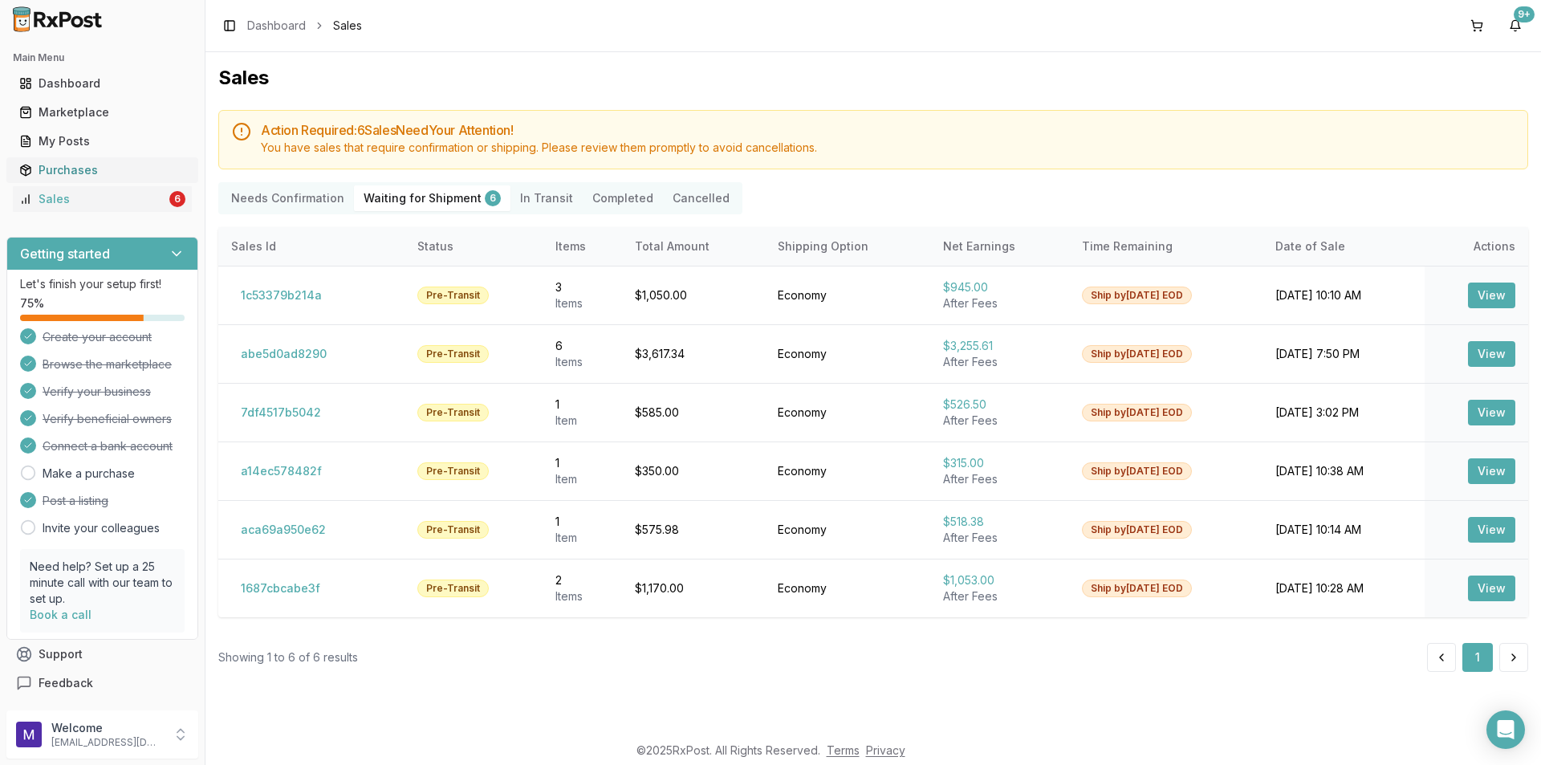
click at [108, 169] on div "Purchases" at bounding box center [102, 170] width 166 height 16
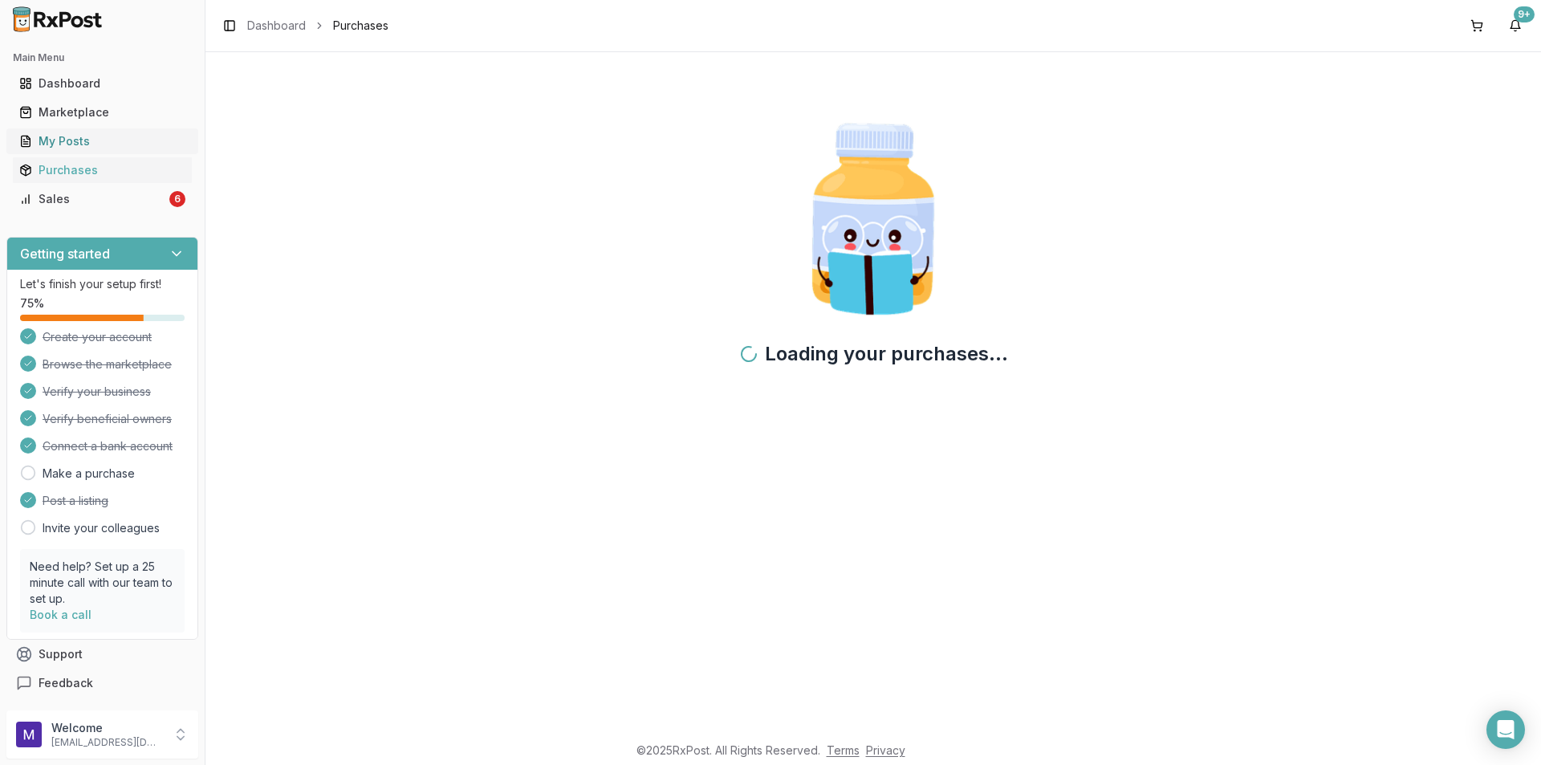
click at [111, 141] on div "My Posts" at bounding box center [102, 141] width 166 height 16
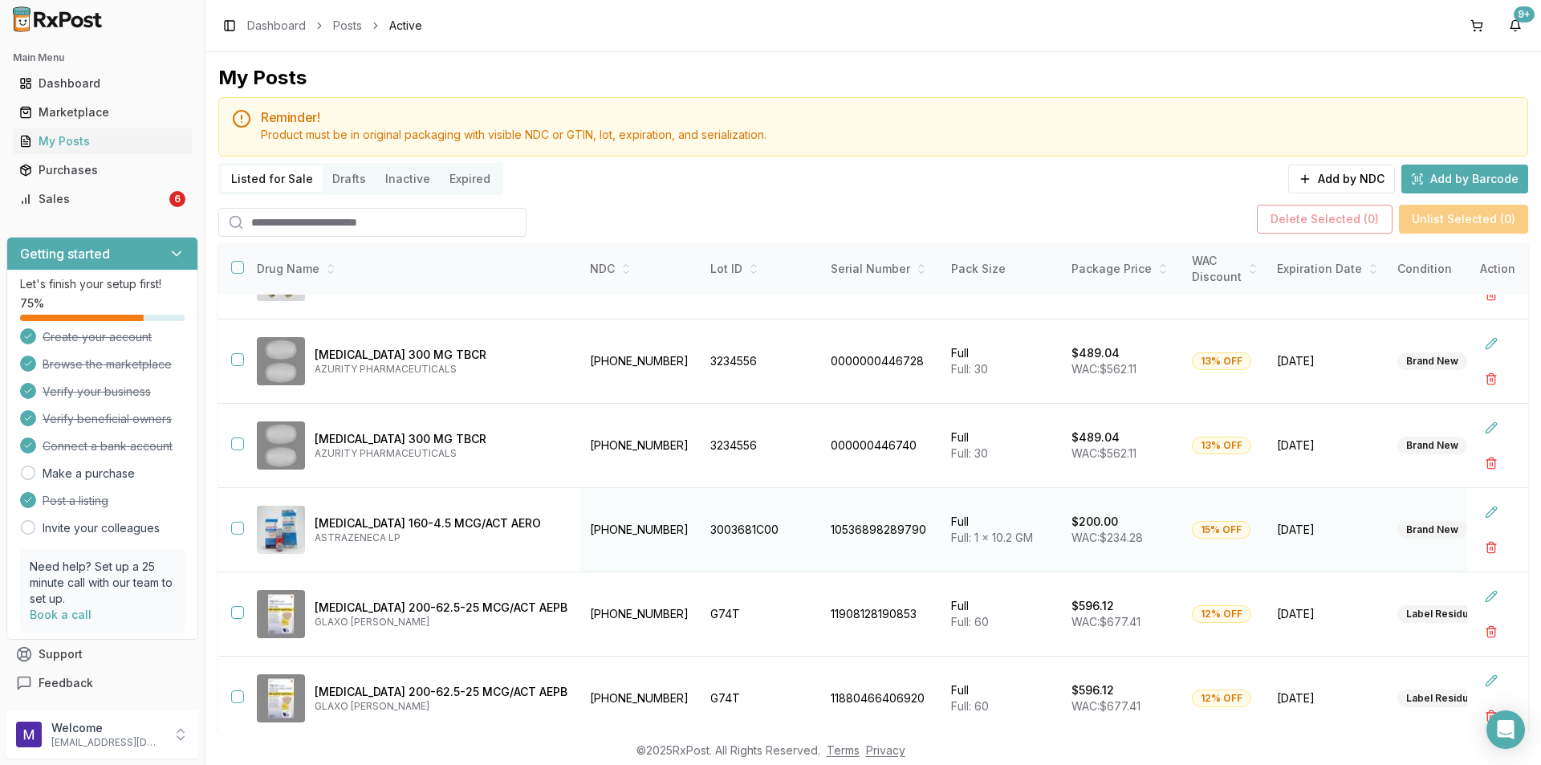
scroll to position [401, 0]
click at [232, 529] on button "button" at bounding box center [237, 528] width 13 height 13
click at [1477, 546] on button "button" at bounding box center [1491, 547] width 29 height 29
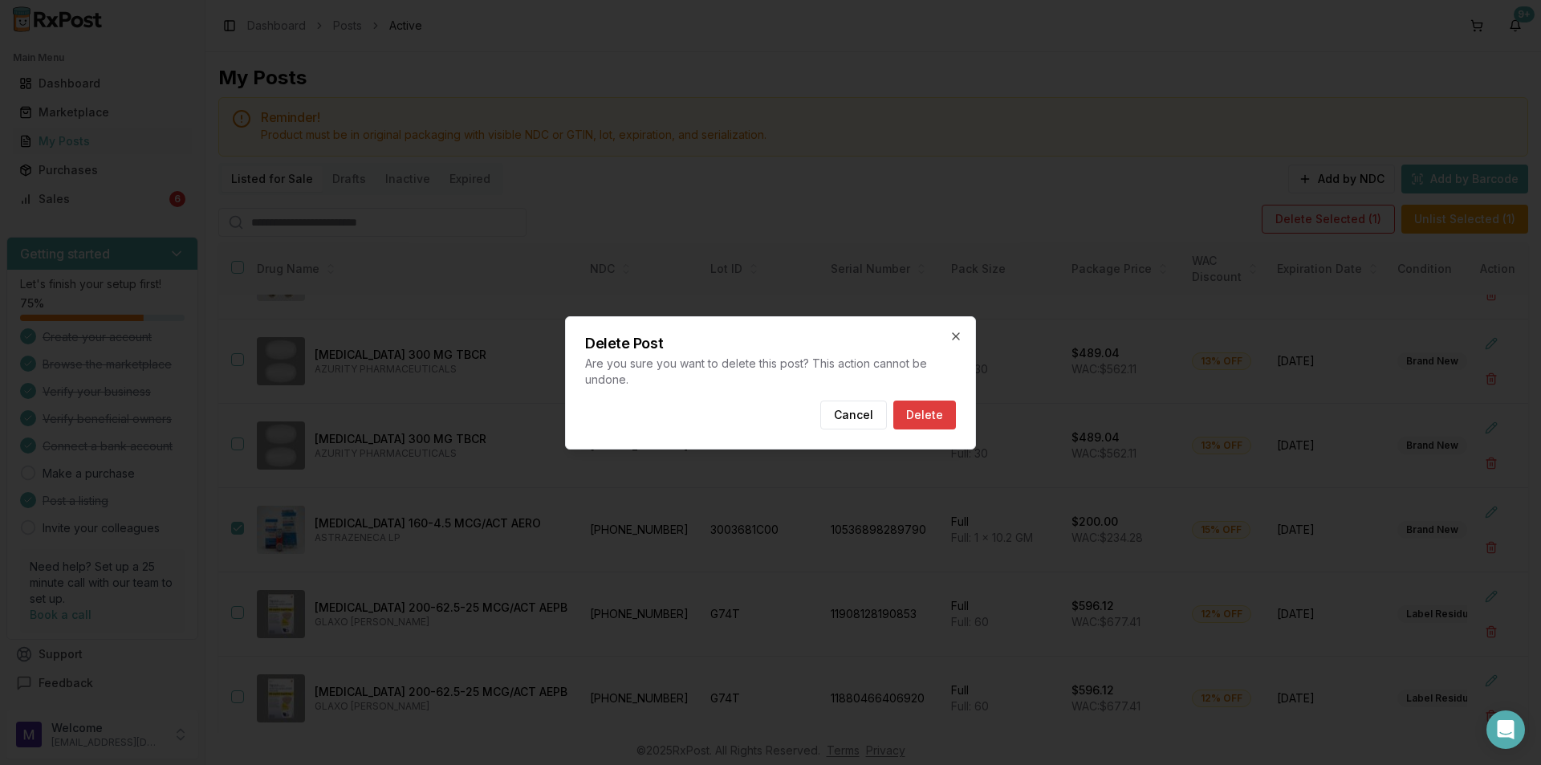
click at [902, 414] on button "Delete" at bounding box center [925, 415] width 63 height 29
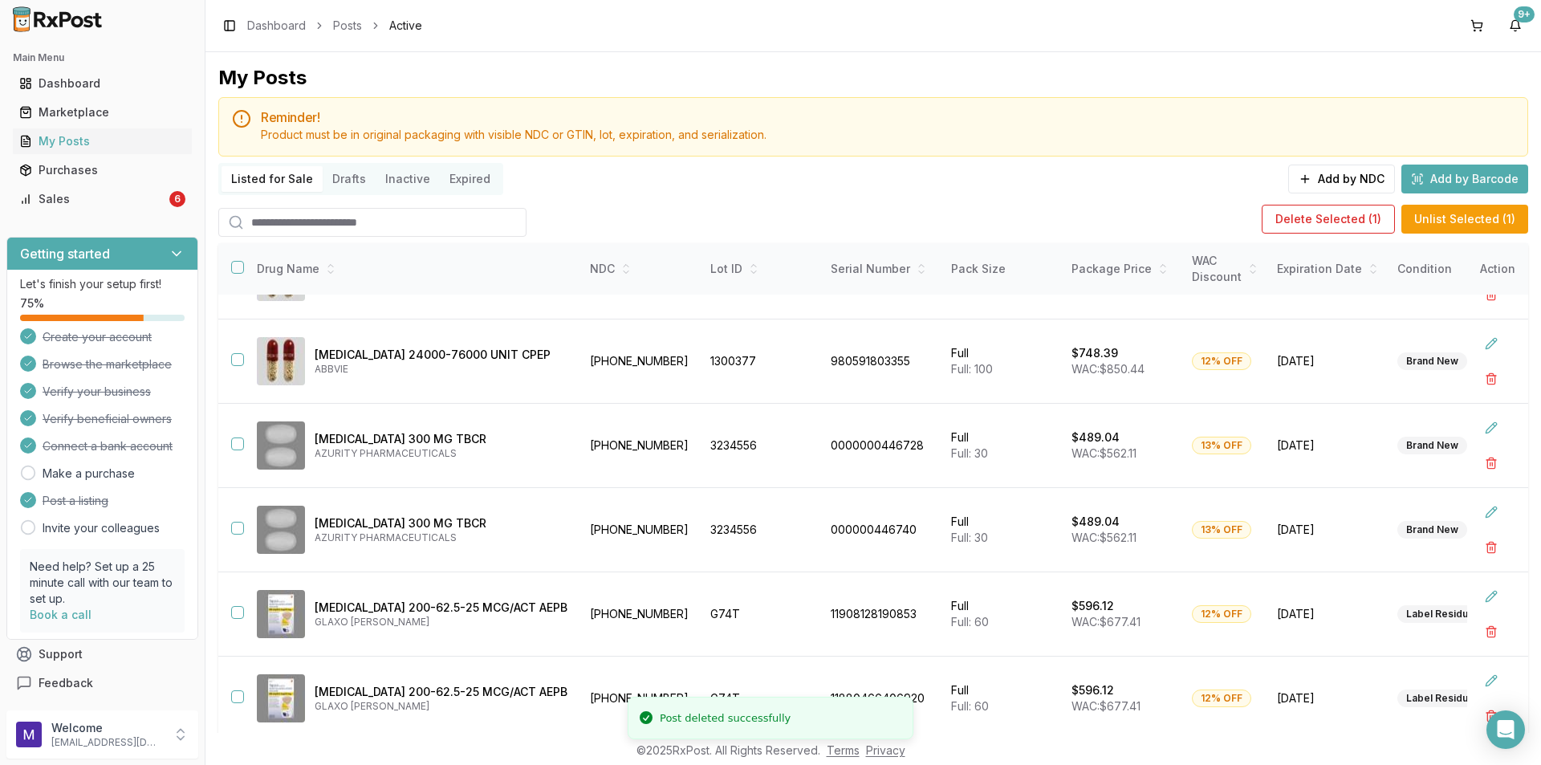
scroll to position [320, 0]
